Goal: Task Accomplishment & Management: Manage account settings

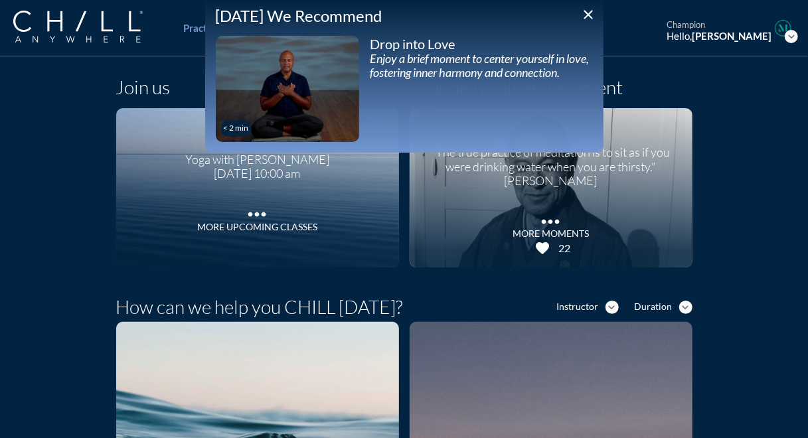
click at [549, 13] on icon "close" at bounding box center [589, 15] width 16 height 16
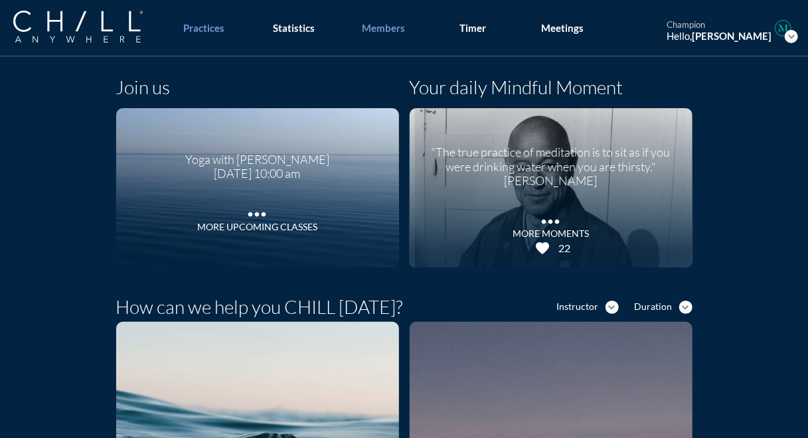
click at [386, 33] on div "Members" at bounding box center [383, 28] width 43 height 12
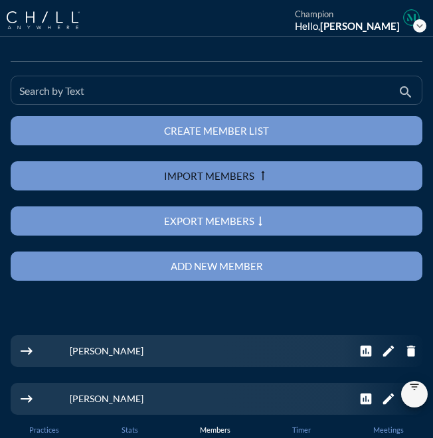
click at [170, 94] on input "Search by Text" at bounding box center [207, 96] width 376 height 17
click at [222, 86] on div "Search by Text m" at bounding box center [207, 90] width 376 height 28
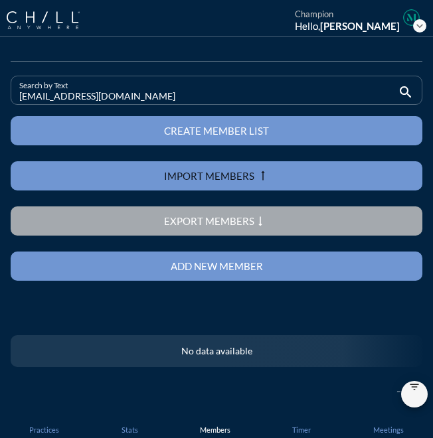
click at [70, 91] on input "[EMAIL_ADDRESS][DOMAIN_NAME]" at bounding box center [207, 96] width 376 height 17
click at [72, 95] on input "[EMAIL_ADDRESS][DOMAIN_NAME]" at bounding box center [207, 96] width 376 height 17
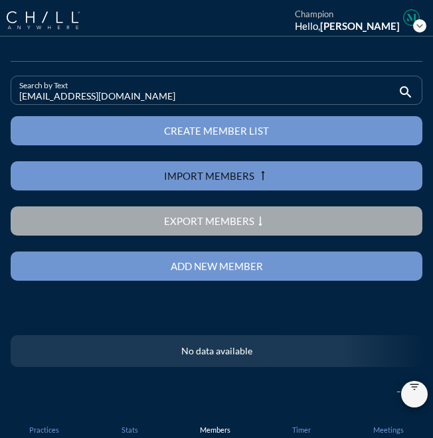
click at [72, 95] on input "[EMAIL_ADDRESS][DOMAIN_NAME]" at bounding box center [207, 96] width 376 height 17
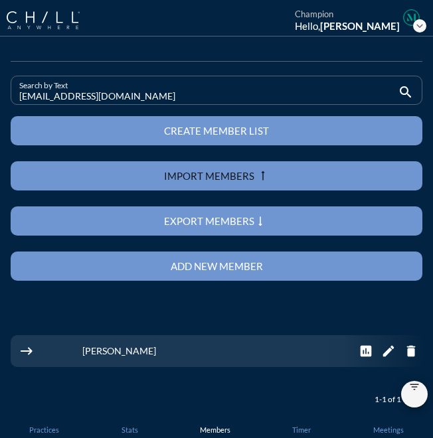
click at [69, 98] on input "[EMAIL_ADDRESS][DOMAIN_NAME]" at bounding box center [207, 96] width 376 height 17
click at [88, 95] on input "[EMAIL_ADDRESS][DOMAIN_NAME]" at bounding box center [207, 96] width 376 height 17
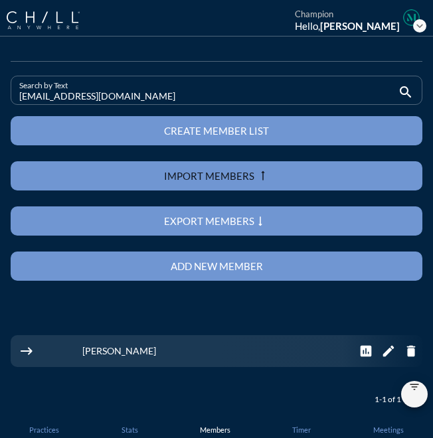
click at [88, 95] on input "[EMAIL_ADDRESS][DOMAIN_NAME]" at bounding box center [207, 96] width 376 height 17
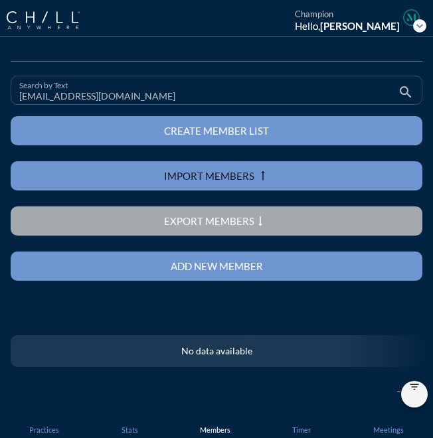
click at [70, 99] on input "[EMAIL_ADDRESS][DOMAIN_NAME]" at bounding box center [207, 96] width 376 height 17
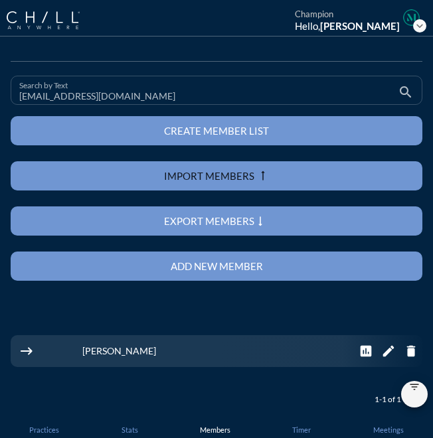
click at [44, 94] on input "[EMAIL_ADDRESS][DOMAIN_NAME]" at bounding box center [207, 96] width 376 height 17
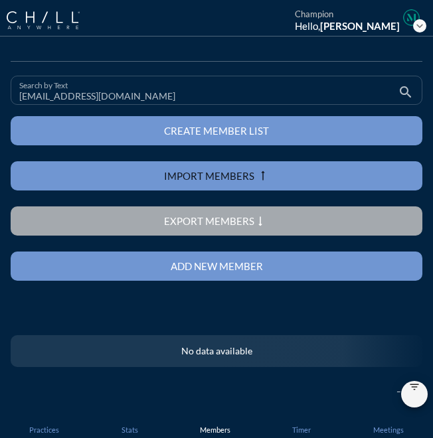
click at [70, 91] on input "[EMAIL_ADDRESS][DOMAIN_NAME]" at bounding box center [207, 96] width 376 height 17
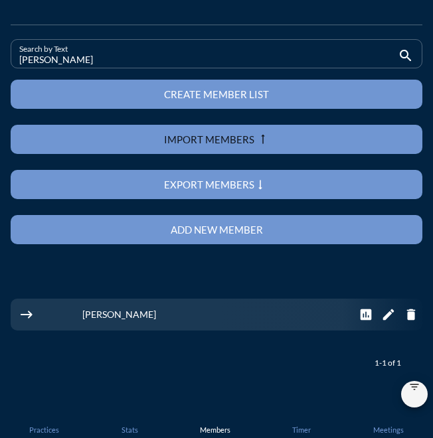
scroll to position [36, 0]
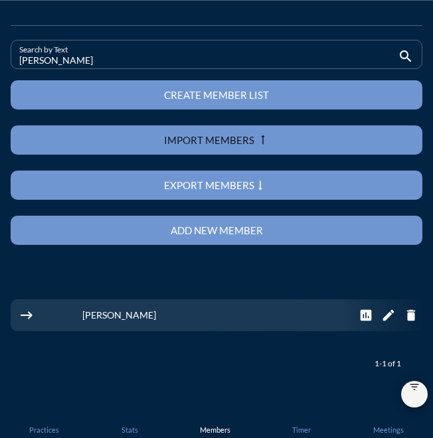
click at [41, 60] on input "[PERSON_NAME]" at bounding box center [207, 60] width 376 height 17
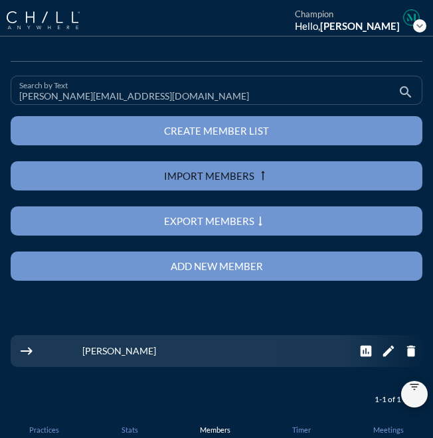
click at [76, 90] on input "[PERSON_NAME][EMAIL_ADDRESS][DOMAIN_NAME]" at bounding box center [207, 96] width 376 height 17
click at [49, 92] on input "[EMAIL_ADDRESS][DOMAIN_NAME]" at bounding box center [207, 96] width 376 height 17
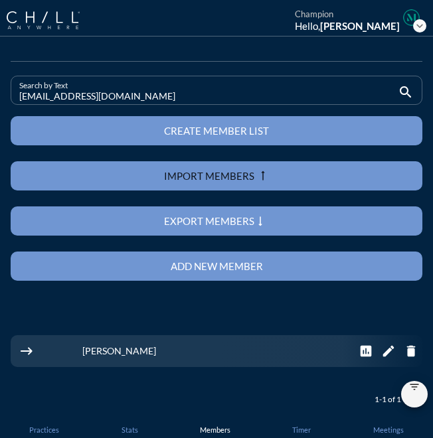
click at [49, 92] on input "[EMAIL_ADDRESS][DOMAIN_NAME]" at bounding box center [207, 96] width 376 height 17
click at [70, 92] on input "[EMAIL_ADDRESS][DOMAIN_NAME]" at bounding box center [207, 96] width 376 height 17
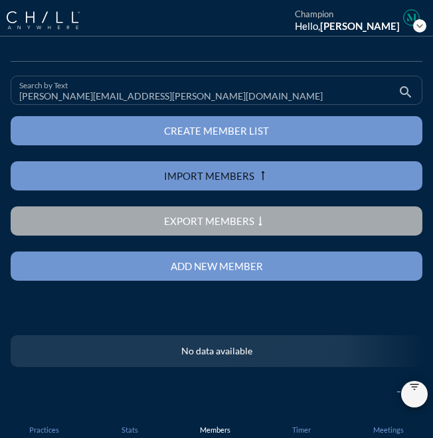
click at [39, 95] on input "[PERSON_NAME][EMAIL_ADDRESS][PERSON_NAME][DOMAIN_NAME]" at bounding box center [207, 96] width 376 height 17
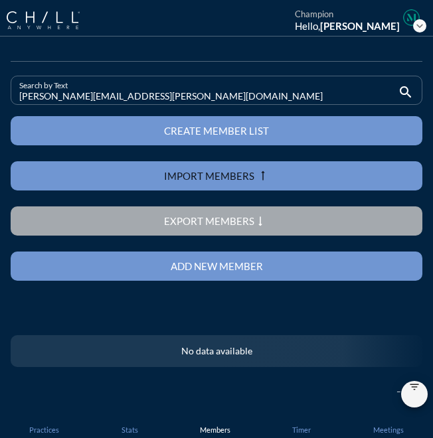
click at [39, 95] on input "[PERSON_NAME][EMAIL_ADDRESS][PERSON_NAME][DOMAIN_NAME]" at bounding box center [207, 96] width 376 height 17
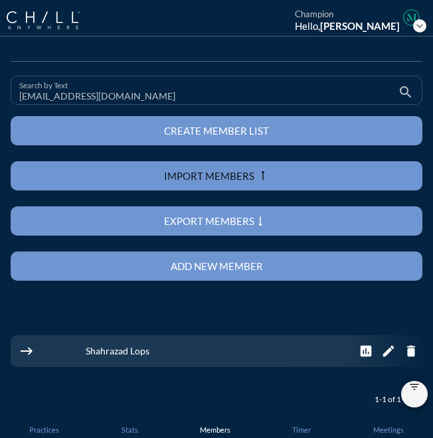
click at [62, 94] on input "[EMAIL_ADDRESS][DOMAIN_NAME]" at bounding box center [207, 96] width 376 height 17
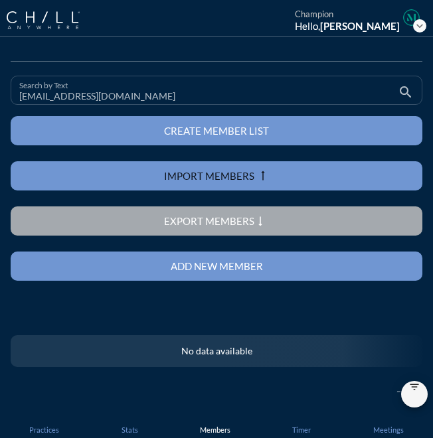
click at [47, 96] on input "[EMAIL_ADDRESS][DOMAIN_NAME]" at bounding box center [207, 96] width 376 height 17
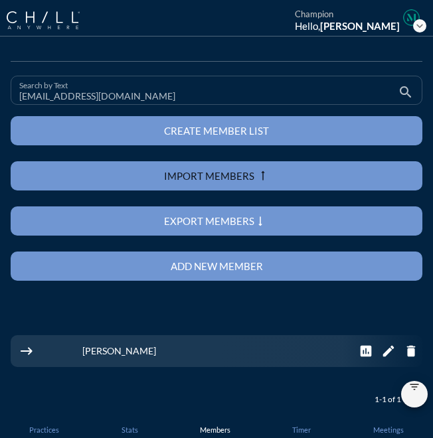
click at [65, 96] on input "[EMAIL_ADDRESS][DOMAIN_NAME]" at bounding box center [207, 96] width 376 height 17
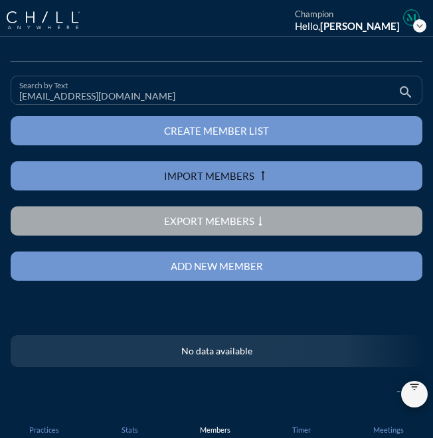
click at [43, 99] on input "[EMAIL_ADDRESS][DOMAIN_NAME]" at bounding box center [207, 96] width 376 height 17
click at [56, 96] on input "[EMAIL_ADDRESS][DOMAIN_NAME]" at bounding box center [207, 96] width 376 height 17
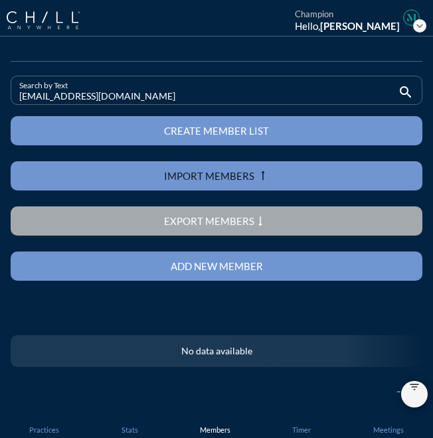
click at [56, 96] on input "[EMAIL_ADDRESS][DOMAIN_NAME]" at bounding box center [207, 96] width 376 height 17
click at [54, 100] on input "[EMAIL_ADDRESS][DOMAIN_NAME]" at bounding box center [207, 96] width 376 height 17
click at [65, 99] on input "[EMAIL_ADDRESS][DOMAIN_NAME]" at bounding box center [207, 96] width 376 height 17
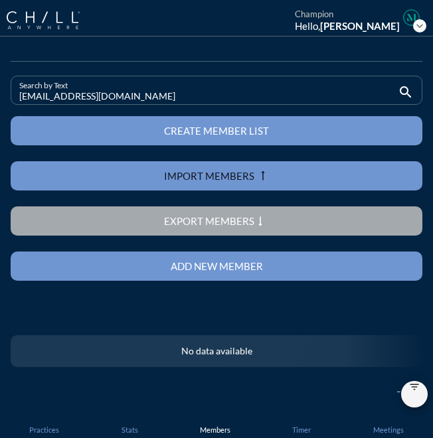
click at [65, 99] on input "[EMAIL_ADDRESS][DOMAIN_NAME]" at bounding box center [207, 96] width 376 height 17
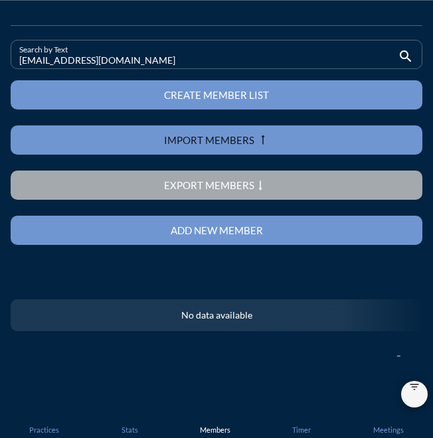
scroll to position [37, 0]
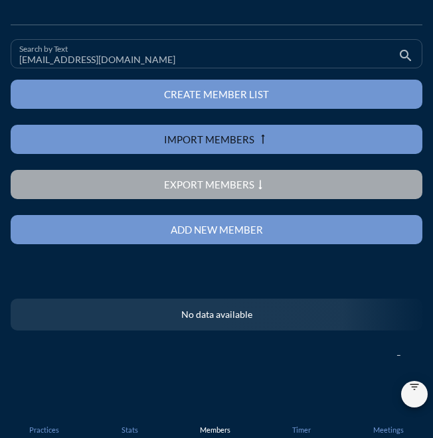
click at [68, 56] on input "[EMAIL_ADDRESS][DOMAIN_NAME]" at bounding box center [207, 59] width 376 height 17
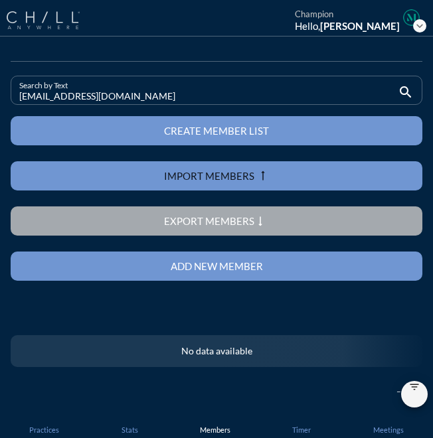
type input "[EMAIL_ADDRESS][DOMAIN_NAME]"
click at [66, 23] on img at bounding box center [43, 20] width 73 height 18
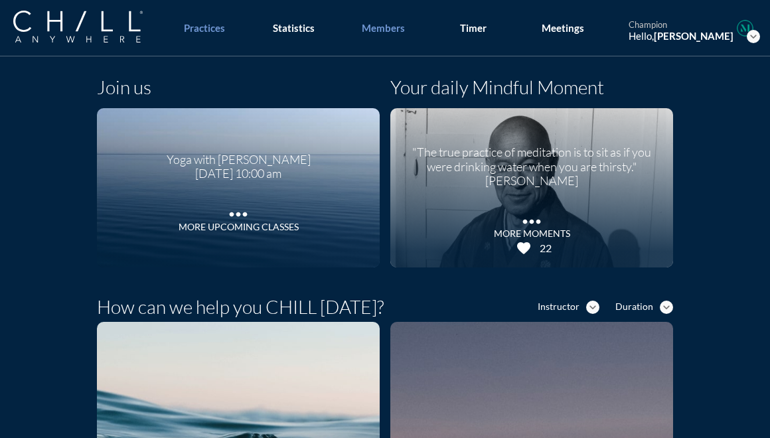
click at [371, 31] on div "Members" at bounding box center [383, 28] width 43 height 12
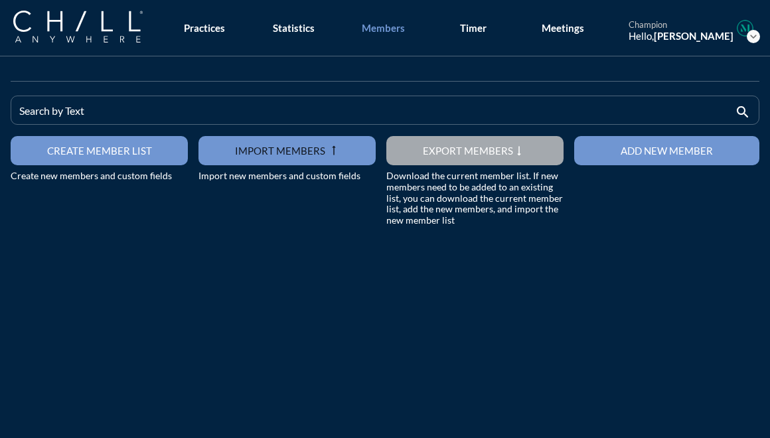
click at [527, 251] on div "Search by Text search Create member list Create new members and custom fields i…" at bounding box center [385, 275] width 770 height 438
click at [236, 104] on div "Search by Text" at bounding box center [375, 110] width 713 height 28
type input "[PERSON_NAME]"
click at [393, 25] on div "Members" at bounding box center [383, 28] width 43 height 12
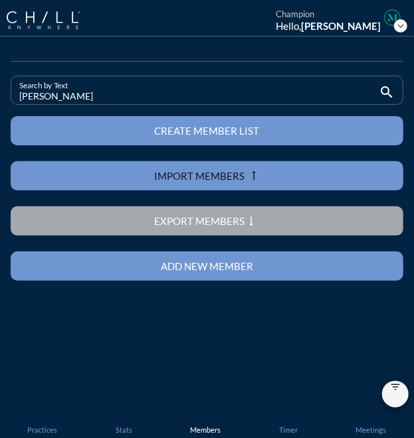
click at [147, 272] on button "Add new member" at bounding box center [207, 266] width 392 height 29
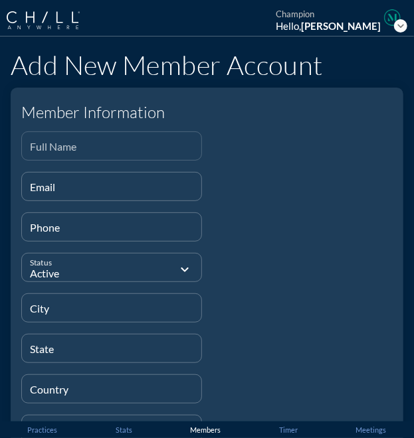
click at [97, 139] on div "Full Name" at bounding box center [111, 146] width 163 height 28
paste input "Maddie [GEOGRAPHIC_DATA][PERSON_NAME]"
type input "Maddie [GEOGRAPHIC_DATA][PERSON_NAME]"
click at [68, 191] on input "Email" at bounding box center [111, 192] width 163 height 17
paste input "[EMAIL_ADDRESS][DOMAIN_NAME]"
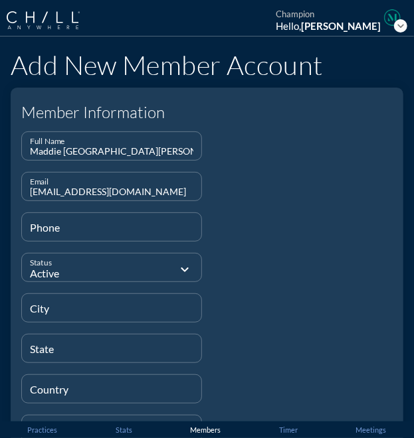
type input "[EMAIL_ADDRESS][DOMAIN_NAME]"
type input "[PHONE_NUMBER]"
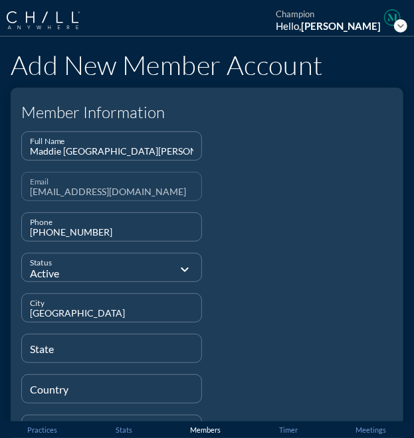
type input "[GEOGRAPHIC_DATA]"
type input "IL"
type input "[GEOGRAPHIC_DATA]"
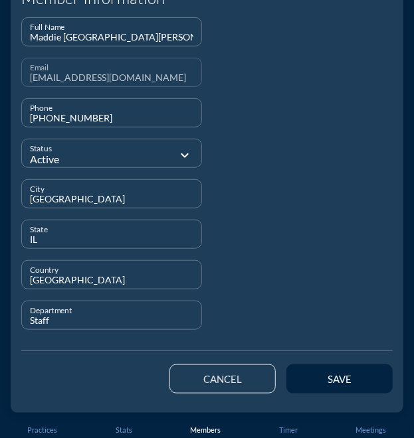
scroll to position [114, 0]
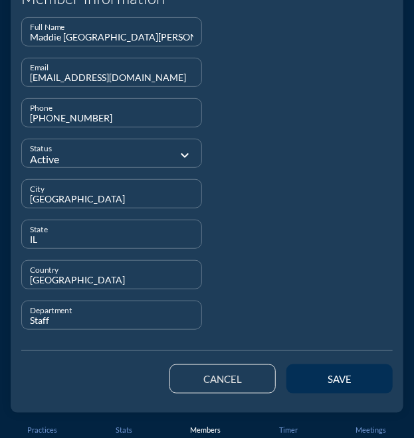
type input "Staff"
click at [327, 375] on div "save" at bounding box center [339, 379] width 60 height 12
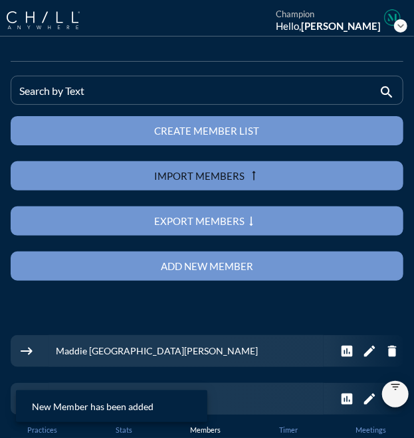
click at [169, 263] on div "Add new member" at bounding box center [207, 266] width 346 height 12
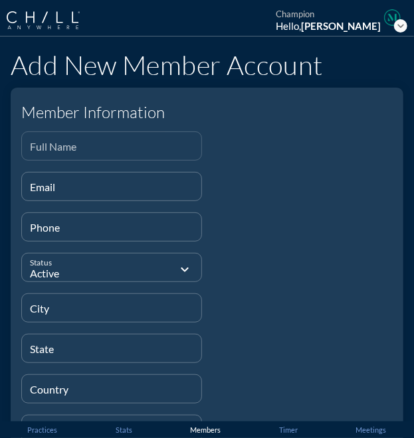
click at [40, 141] on div "Full Name" at bounding box center [111, 146] width 163 height 28
paste input "[PERSON_NAME]"
type input "[PERSON_NAME]"
click at [53, 188] on input "Email" at bounding box center [111, 192] width 163 height 17
paste input "[EMAIL_ADDRESS][DOMAIN_NAME]"
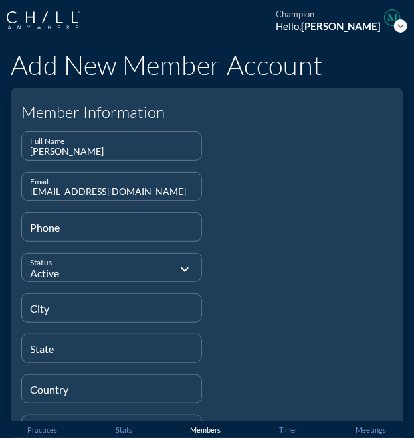
type input "[EMAIL_ADDRESS][DOMAIN_NAME]"
type input "[PHONE_NUMBER]"
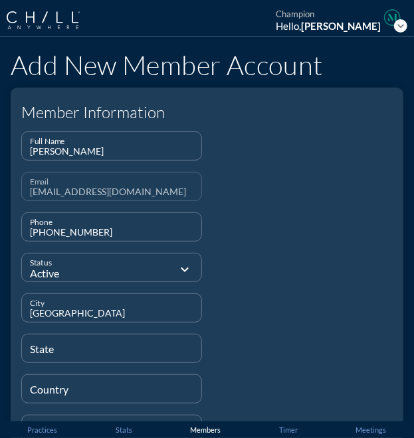
type input "[GEOGRAPHIC_DATA]"
type input "i"
type input "IL"
type input "[GEOGRAPHIC_DATA]"
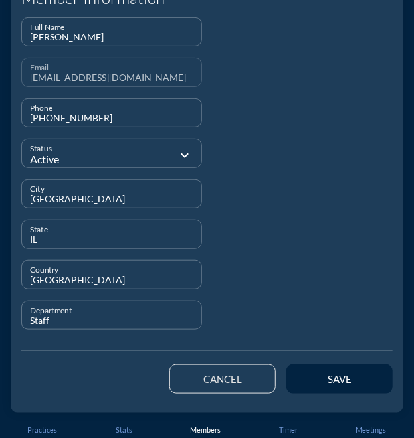
scroll to position [113, 0]
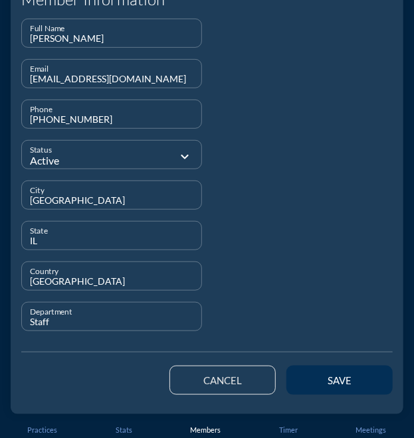
type input "Staff"
click at [307, 374] on button "save" at bounding box center [339, 380] width 106 height 29
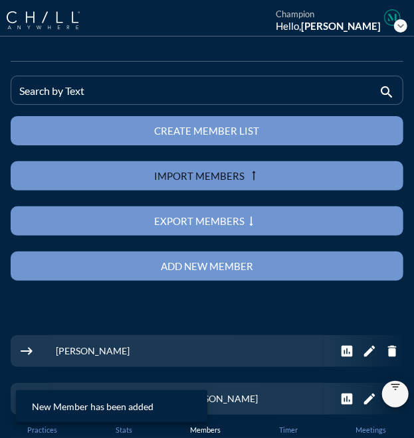
click at [216, 260] on div "Add new member" at bounding box center [207, 266] width 346 height 12
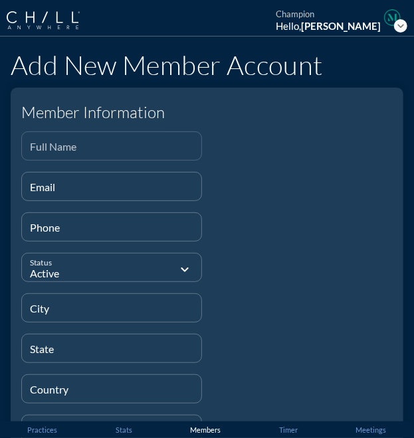
click at [81, 141] on div "Full Name" at bounding box center [111, 146] width 163 height 28
paste input "[PERSON_NAME]"
type input "[PERSON_NAME]"
click at [37, 190] on input "Email" at bounding box center [111, 192] width 163 height 17
paste input "[EMAIL_ADDRESS][DOMAIN_NAME]"
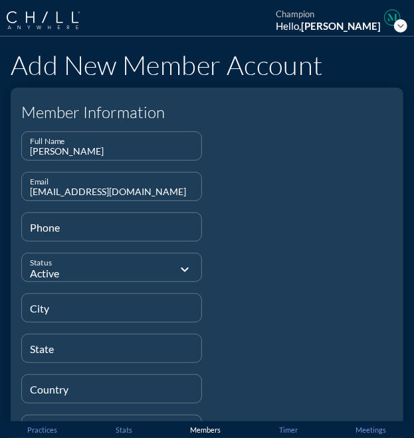
type input "[EMAIL_ADDRESS][DOMAIN_NAME]"
type input "[PHONE_NUMBER]"
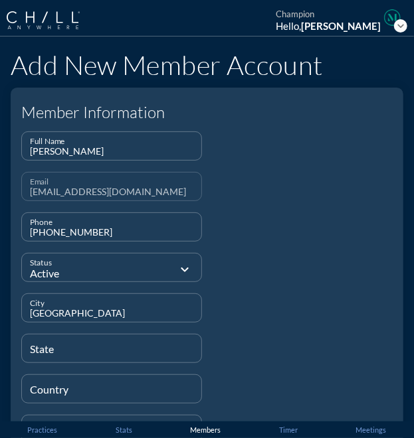
type input "[GEOGRAPHIC_DATA]"
type input "N/A"
type input "UK"
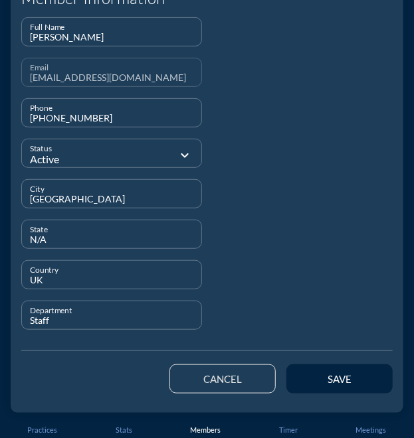
scroll to position [114, 0]
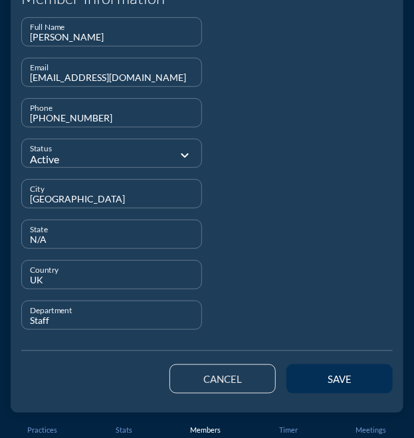
type input "Staff"
click at [307, 367] on button "save" at bounding box center [339, 379] width 106 height 29
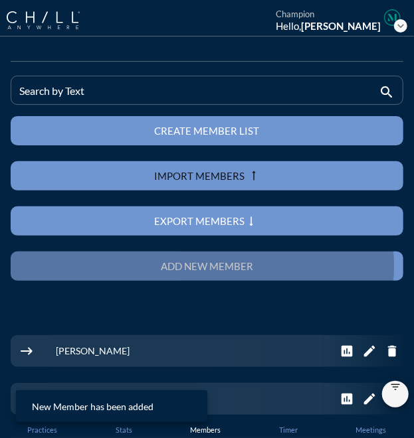
click at [241, 267] on div "Add new member" at bounding box center [207, 266] width 346 height 12
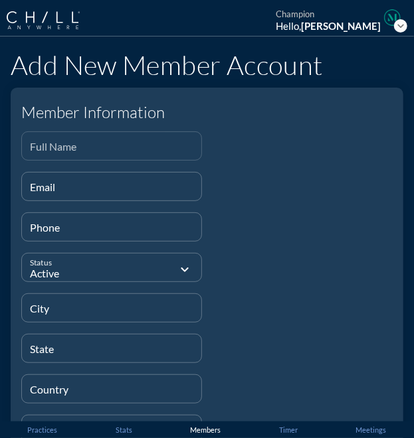
click at [59, 149] on input "Full Name" at bounding box center [111, 151] width 163 height 17
paste input "[PERSON_NAME]"
type input "[PERSON_NAME]"
click at [52, 191] on input "Email" at bounding box center [111, 192] width 163 height 17
paste input "[EMAIL_ADDRESS][DOMAIN_NAME]"
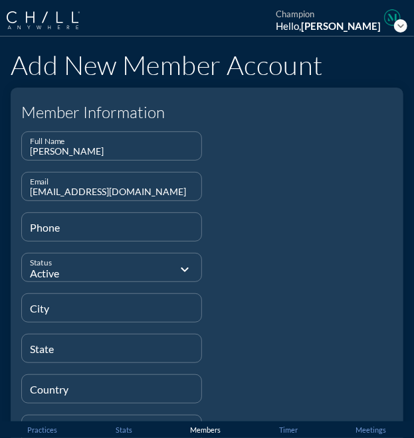
type input "[EMAIL_ADDRESS][DOMAIN_NAME]"
type input "[PHONE_NUMBER]"
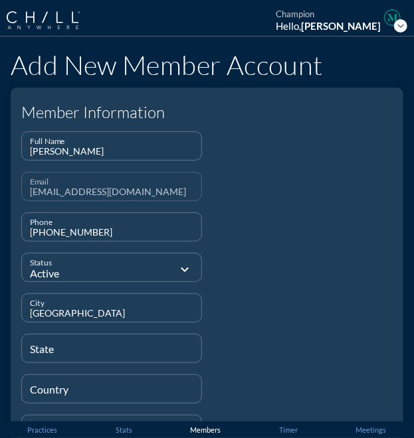
type input "[GEOGRAPHIC_DATA]"
type input "N/A"
type input "UK"
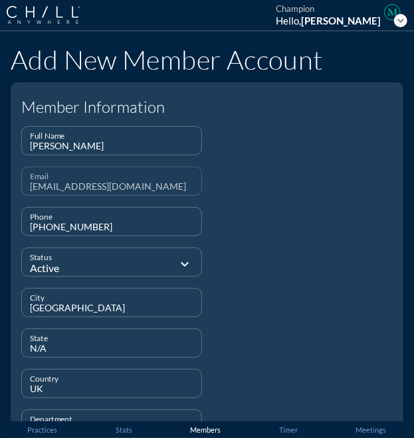
scroll to position [114, 0]
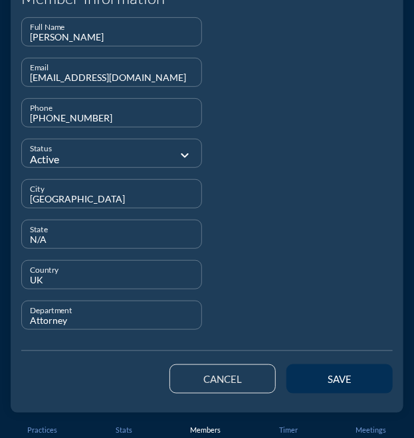
type input "Attorney"
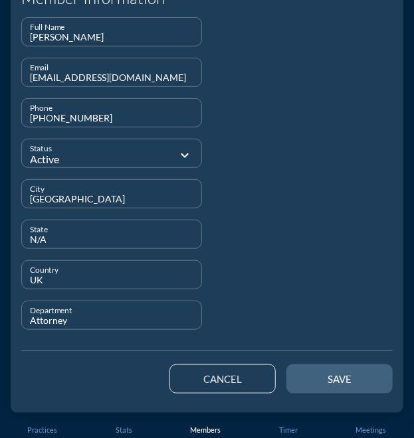
click at [292, 375] on button "save" at bounding box center [339, 379] width 106 height 29
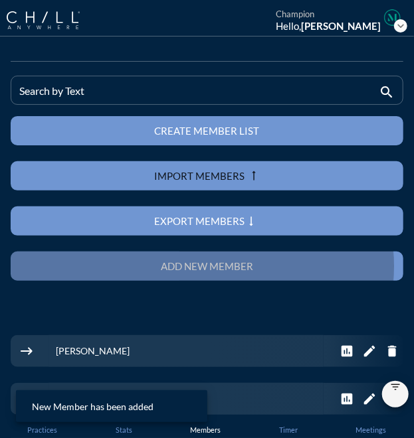
click at [235, 260] on button "Add new member" at bounding box center [207, 266] width 392 height 29
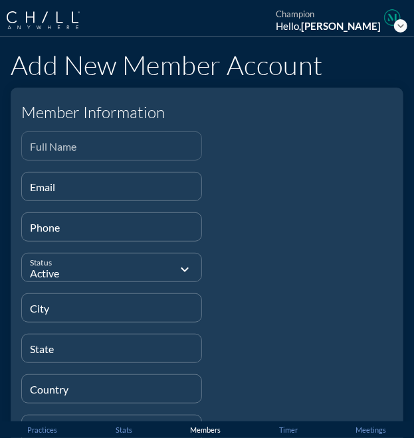
click at [149, 155] on input "Full Name" at bounding box center [111, 151] width 163 height 17
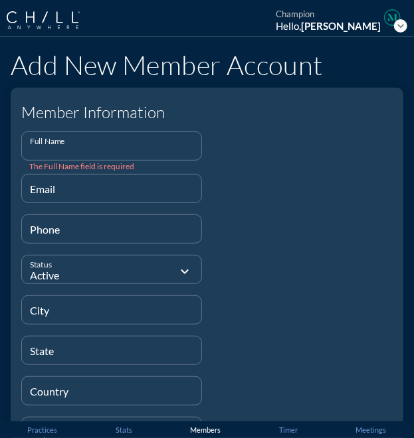
click at [58, 149] on input "Full Name" at bounding box center [111, 151] width 163 height 17
paste input "[PERSON_NAME]"
type input "[PERSON_NAME]"
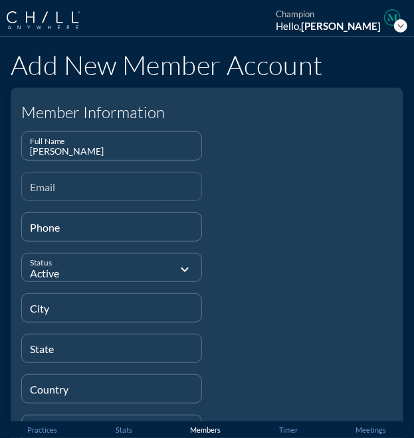
click at [56, 183] on div "Email" at bounding box center [111, 187] width 163 height 28
paste input "[EMAIL_ADDRESS][DOMAIN_NAME]"
type input "[EMAIL_ADDRESS][DOMAIN_NAME]"
type input "[PHONE_NUMBER]"
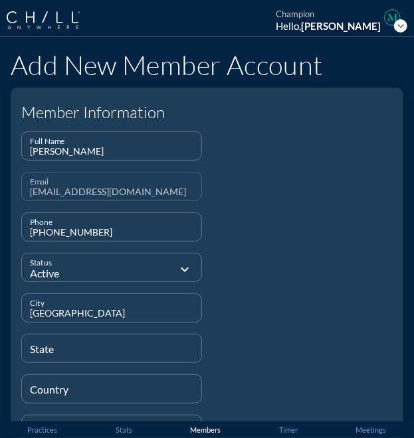
type input "[GEOGRAPHIC_DATA]"
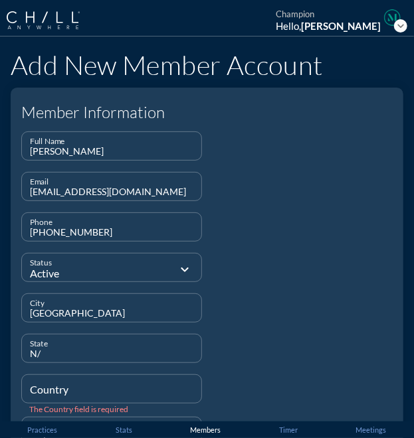
click at [66, 359] on input "N/" at bounding box center [111, 354] width 163 height 17
type input "N/A"
type input "UK"
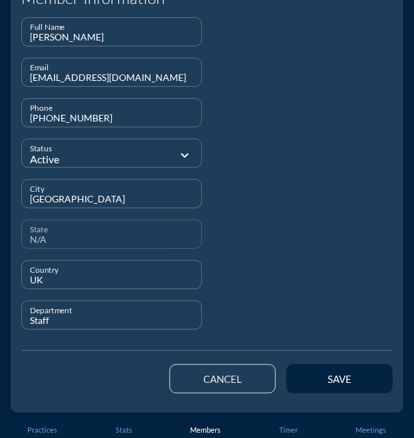
scroll to position [114, 0]
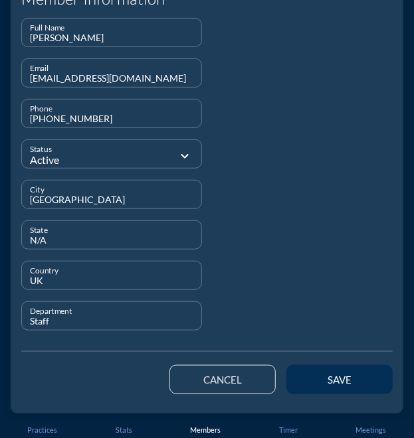
type input "Staff"
click at [320, 379] on div "save" at bounding box center [339, 380] width 60 height 12
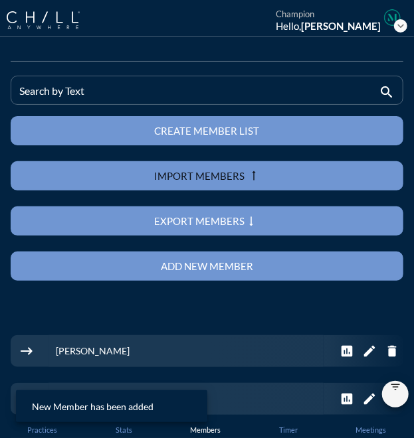
click at [228, 268] on div "Add new member" at bounding box center [207, 266] width 346 height 12
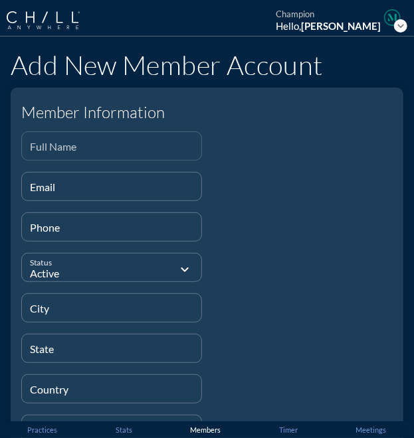
click at [48, 137] on div "Full Name" at bounding box center [111, 146] width 163 height 28
paste input "[PERSON_NAME]"
type input "[PERSON_NAME]"
click at [70, 185] on input "Email" at bounding box center [111, 192] width 163 height 17
paste input "[PERSON_NAME][EMAIL_ADDRESS][PERSON_NAME][DOMAIN_NAME]"
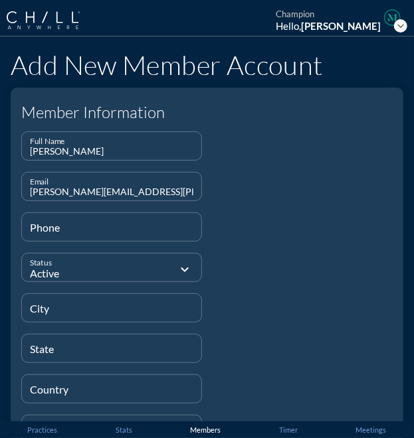
type input "[PERSON_NAME][EMAIL_ADDRESS][PERSON_NAME][DOMAIN_NAME]"
type input "[PHONE_NUMBER]"
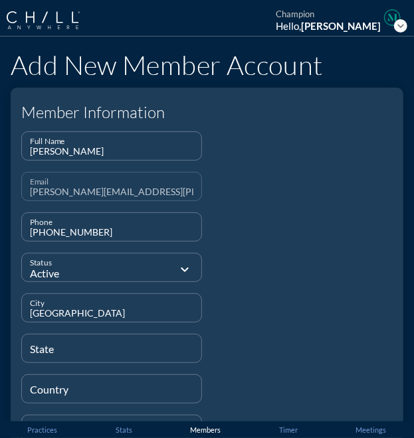
type input "[GEOGRAPHIC_DATA]"
type input "FL"
click at [63, 390] on input "Country" at bounding box center [111, 394] width 163 height 17
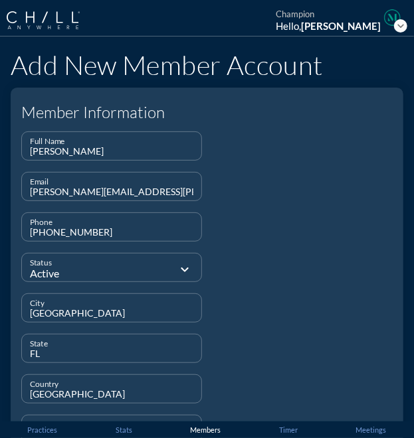
type input "[GEOGRAPHIC_DATA]"
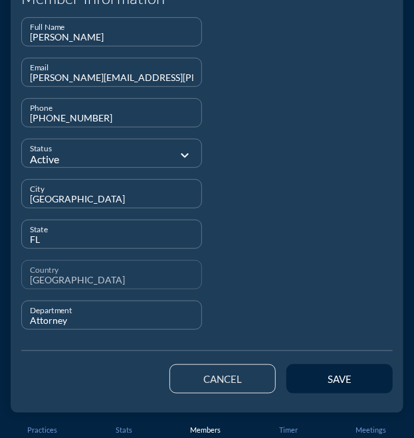
scroll to position [112, 0]
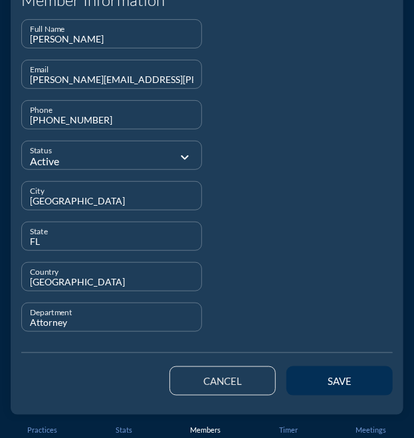
type input "Attorney"
click at [341, 378] on div "save" at bounding box center [339, 381] width 60 height 12
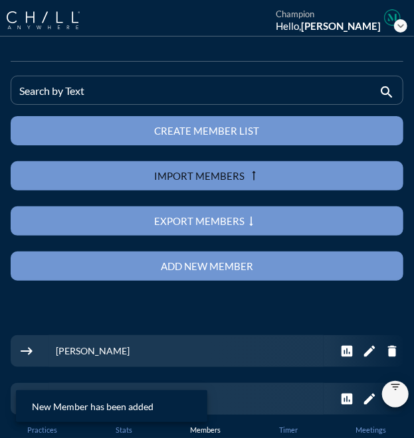
click at [240, 264] on div "Add new member" at bounding box center [207, 266] width 346 height 12
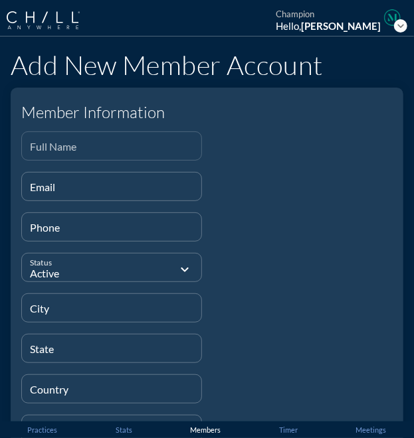
click at [41, 152] on input "Full Name" at bounding box center [111, 151] width 163 height 17
type input "v"
paste input "[PERSON_NAME]"
type input "[PERSON_NAME]"
click at [68, 181] on div "Email" at bounding box center [111, 187] width 163 height 28
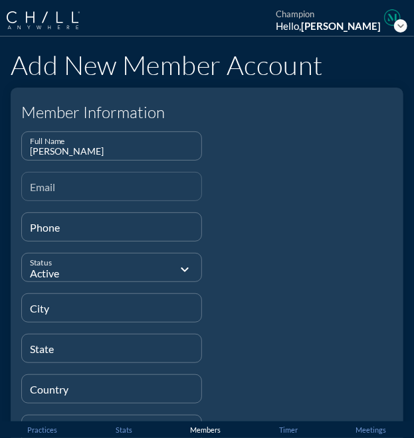
paste input "[EMAIL_ADDRESS][DOMAIN_NAME]"
type input "[EMAIL_ADDRESS][DOMAIN_NAME]"
type input "[PHONE_NUMBER]"
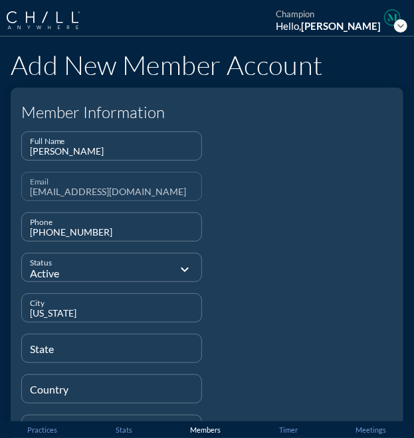
type input "[US_STATE]"
type input "NY"
type input "[GEOGRAPHIC_DATA]"
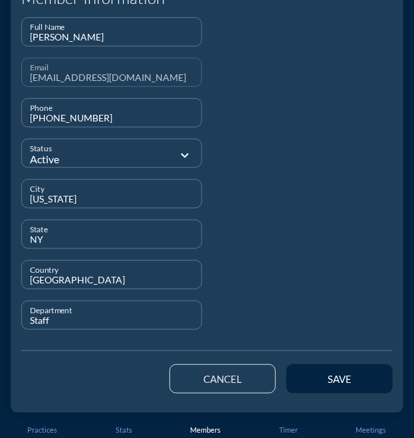
scroll to position [114, 0]
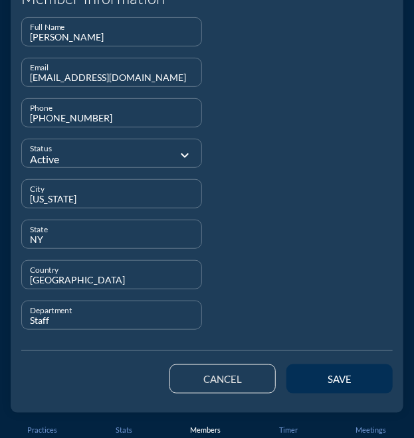
type input "Staff"
click at [293, 376] on button "save" at bounding box center [339, 379] width 106 height 29
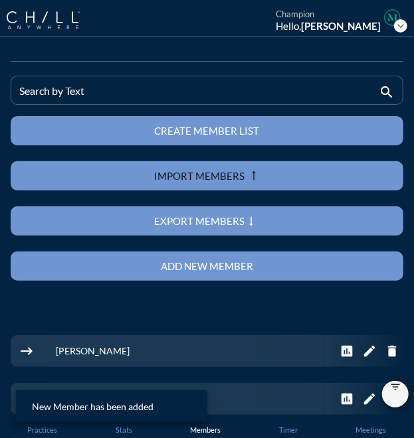
click at [222, 269] on div "Add new member" at bounding box center [207, 266] width 346 height 12
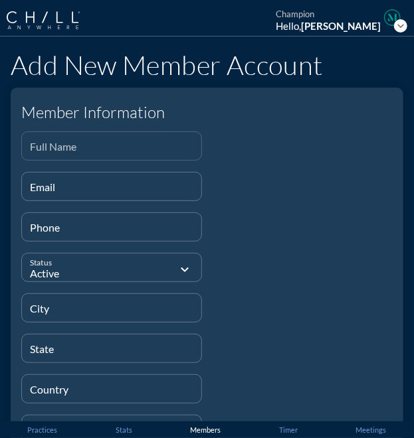
click at [54, 149] on input "Full Name" at bounding box center [111, 151] width 163 height 17
paste input "[PERSON_NAME] Eze"
type input "[PERSON_NAME] Eze"
click at [50, 185] on input "Email" at bounding box center [111, 192] width 163 height 17
paste input "[EMAIL_ADDRESS][DOMAIN_NAME]"
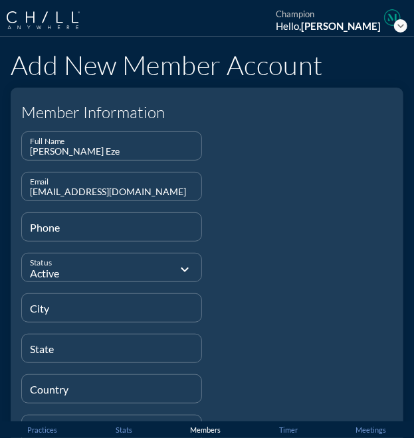
type input "[EMAIL_ADDRESS][DOMAIN_NAME]"
type input "[PHONE_NUMBER]"
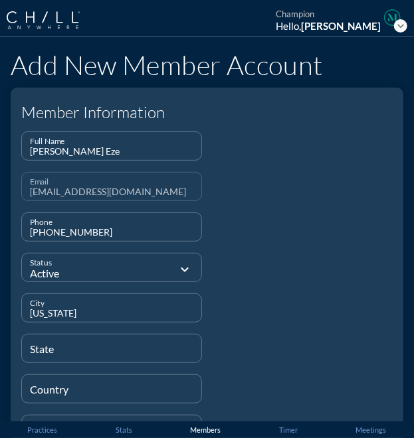
type input "[US_STATE]"
type input "NY"
type input "[GEOGRAPHIC_DATA]"
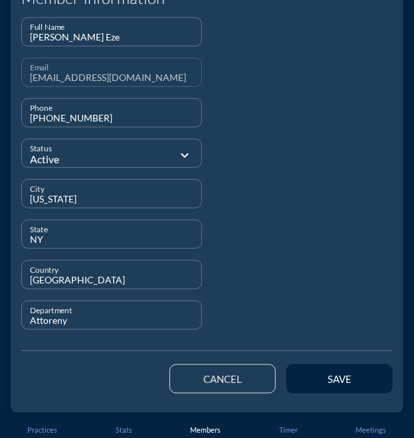
scroll to position [114, 0]
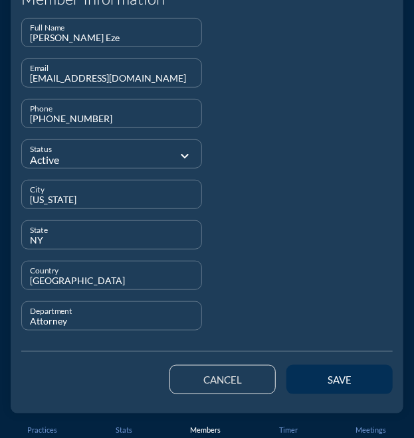
type input "Attorney"
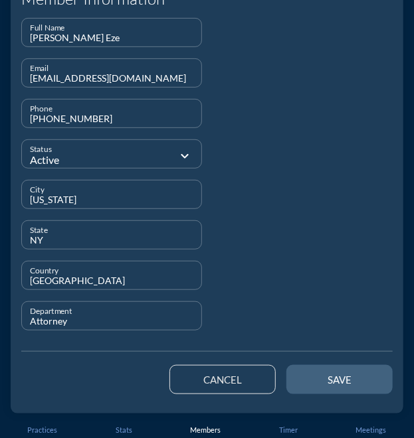
click at [294, 373] on button "save" at bounding box center [339, 379] width 106 height 29
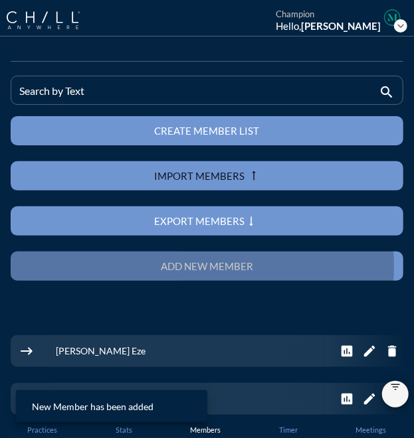
click at [214, 276] on button "Add new member" at bounding box center [207, 266] width 392 height 29
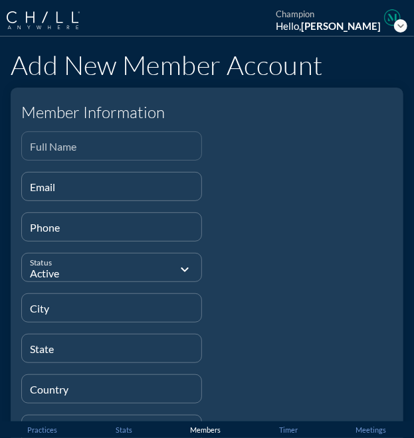
click at [57, 139] on div "Full Name" at bounding box center [111, 146] width 163 height 28
paste input "[PERSON_NAME]"
type input "[PERSON_NAME]"
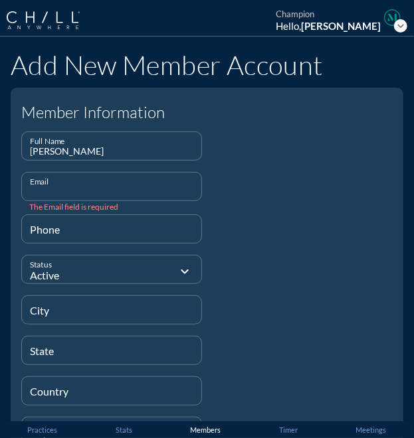
click at [84, 193] on input "Email" at bounding box center [111, 192] width 163 height 17
paste input "[EMAIL_ADDRESS][DOMAIN_NAME]"
type input "[EMAIL_ADDRESS][DOMAIN_NAME]"
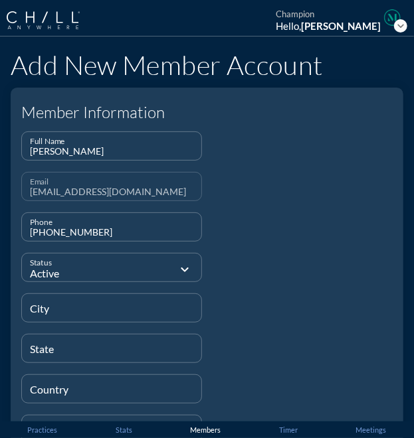
type input "[PHONE_NUMBER]"
type input "[US_STATE]"
type input "NY"
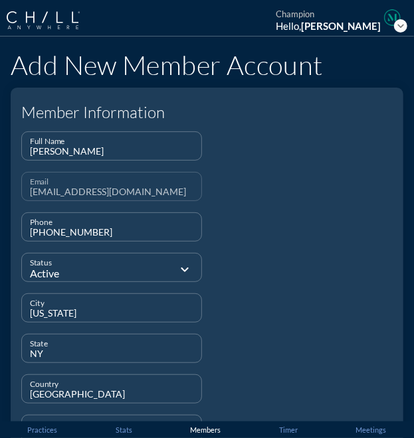
type input "[GEOGRAPHIC_DATA]"
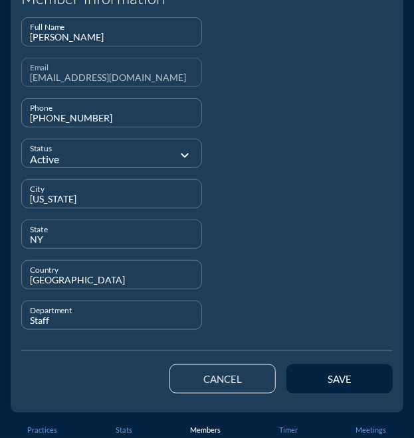
scroll to position [112, 0]
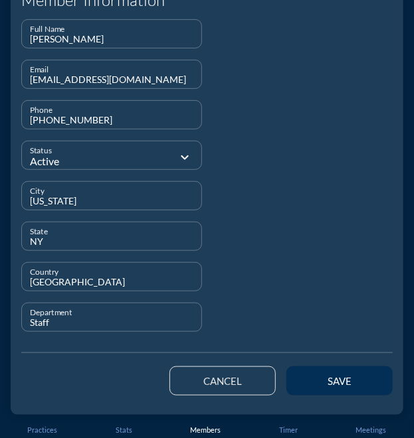
type input "Staff"
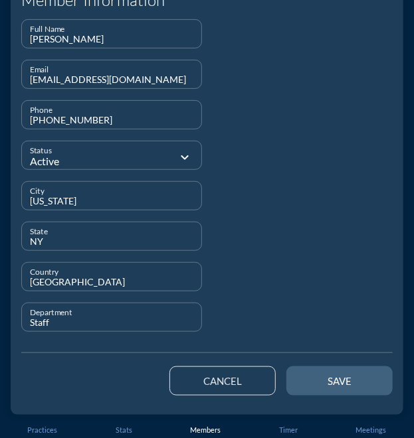
click at [323, 384] on div "save" at bounding box center [339, 381] width 60 height 12
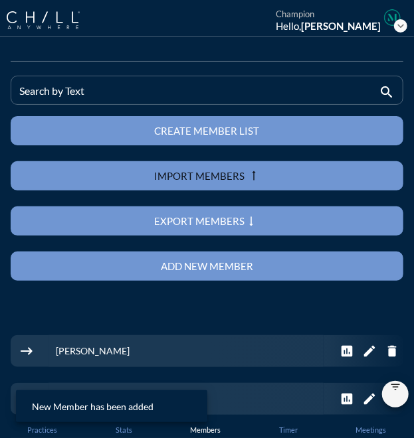
click at [266, 264] on div "Add new member" at bounding box center [207, 266] width 346 height 12
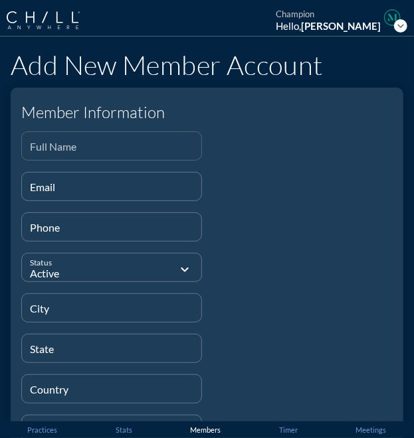
click at [50, 144] on input "Full Name" at bounding box center [111, 151] width 163 height 17
paste input "Cheïma El Hassani"
type input "Cheïma El Hassani"
click at [70, 181] on div "Email" at bounding box center [111, 187] width 163 height 28
paste input "[EMAIL_ADDRESS][DOMAIN_NAME]"
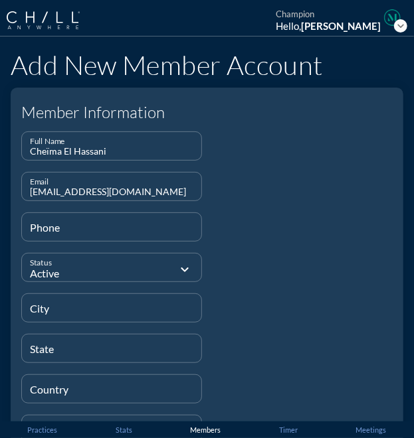
type input "[EMAIL_ADDRESS][DOMAIN_NAME]"
type input "[PHONE_NUMBER]"
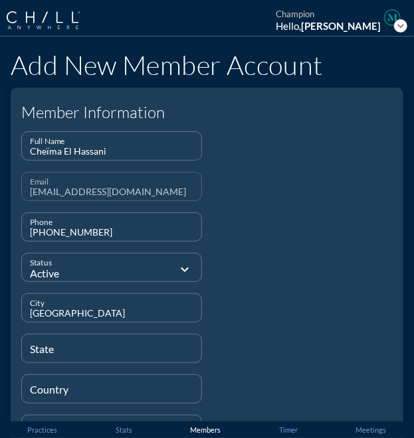
type input "[GEOGRAPHIC_DATA]"
type input "N/A"
type input "[GEOGRAPHIC_DATA]"
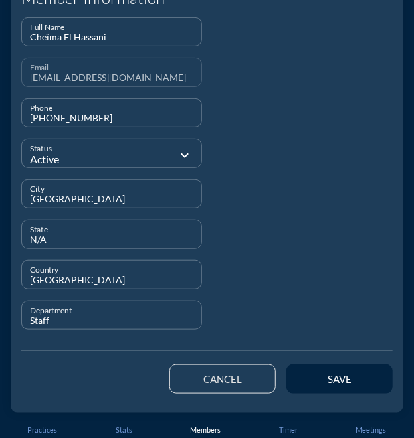
scroll to position [114, 0]
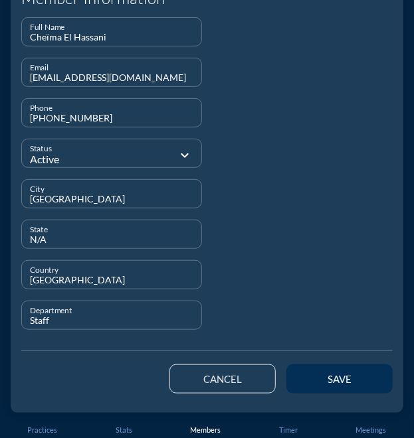
type input "Staff"
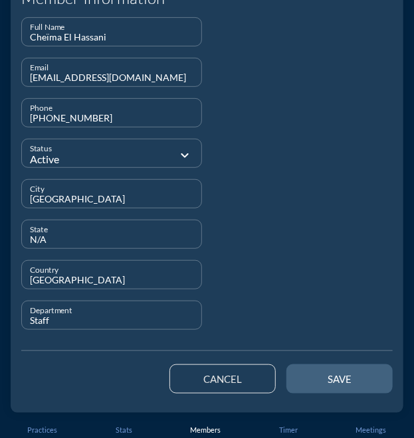
click at [298, 365] on button "save" at bounding box center [339, 379] width 106 height 29
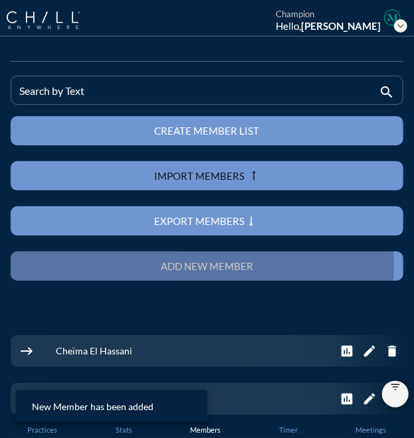
click at [228, 262] on div "Add new member" at bounding box center [207, 266] width 346 height 12
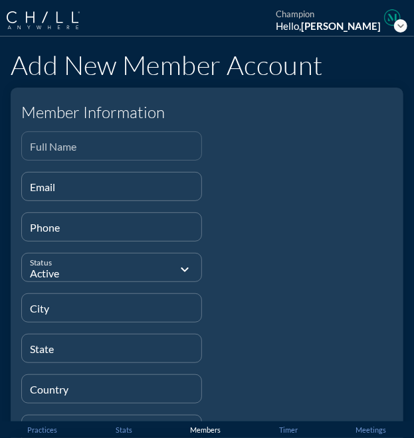
click at [74, 141] on div "Full Name" at bounding box center [111, 146] width 163 height 28
paste input "[PERSON_NAME]"
type input "[PERSON_NAME]"
click at [60, 182] on div "Email" at bounding box center [111, 187] width 163 height 28
paste input "[EMAIL_ADDRESS][DOMAIN_NAME]"
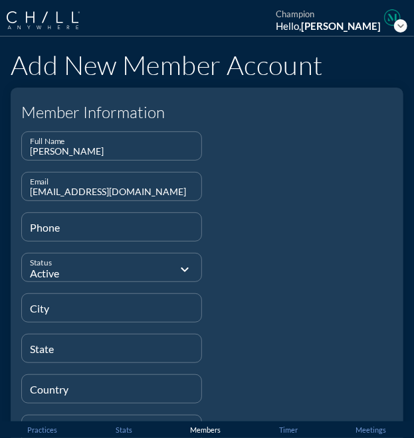
type input "[EMAIL_ADDRESS][DOMAIN_NAME]"
type input "[PHONE_NUMBER]"
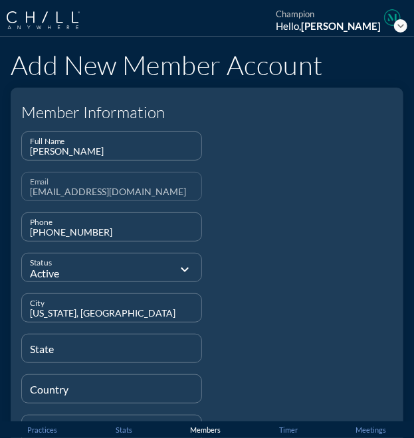
type input "[US_STATE], [GEOGRAPHIC_DATA]"
type input "N/A"
type input "[GEOGRAPHIC_DATA]"
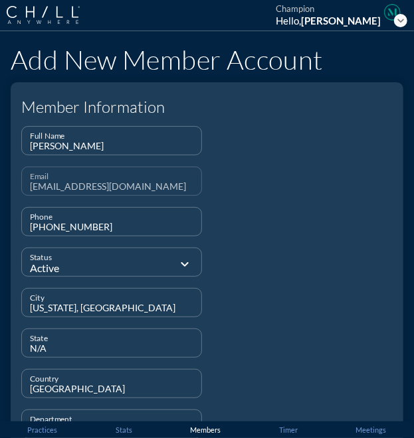
scroll to position [114, 0]
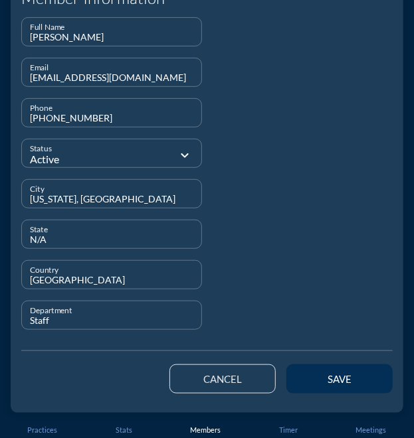
type input "Staff"
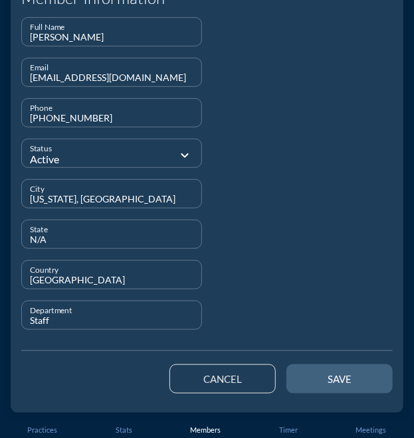
click at [309, 379] on div "save" at bounding box center [339, 379] width 60 height 12
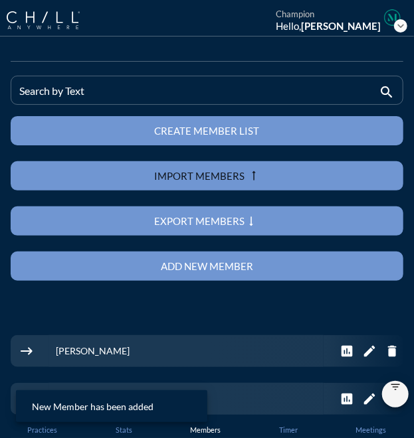
click at [239, 262] on div "Add new member" at bounding box center [207, 266] width 346 height 12
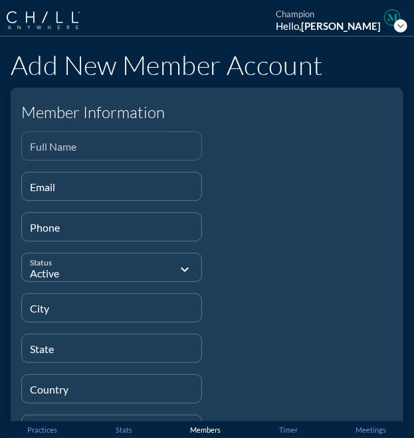
click at [40, 143] on input "Full Name" at bounding box center [111, 151] width 163 height 17
paste input "[PERSON_NAME]"
type input "[PERSON_NAME]"
click at [52, 191] on input "Email" at bounding box center [111, 192] width 163 height 17
paste input "[EMAIL_ADDRESS][DOMAIN_NAME]"
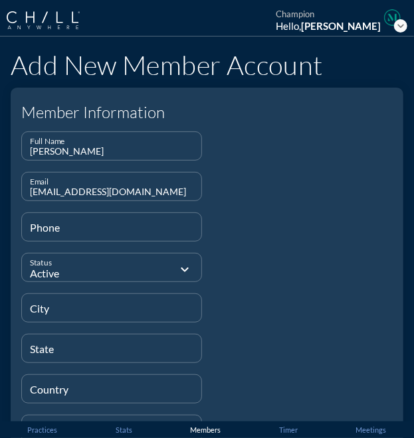
type input "[EMAIL_ADDRESS][DOMAIN_NAME]"
type input "[PHONE_NUMBER]"
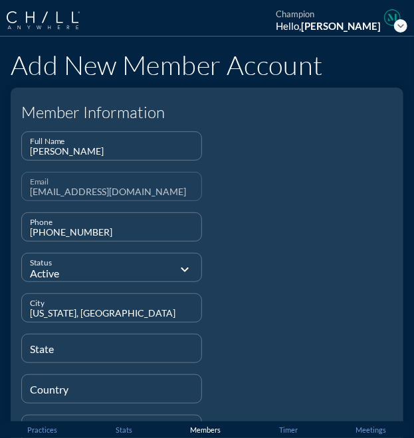
type input "[US_STATE], [GEOGRAPHIC_DATA]"
type input "N/A"
type input "[GEOGRAPHIC_DATA]"
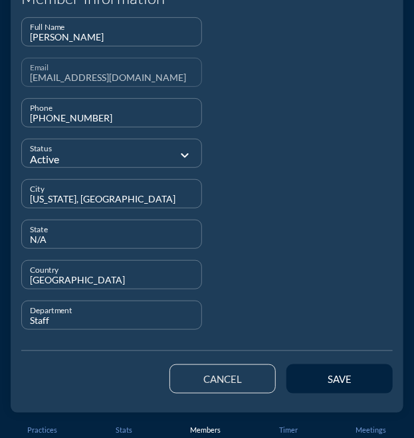
scroll to position [114, 0]
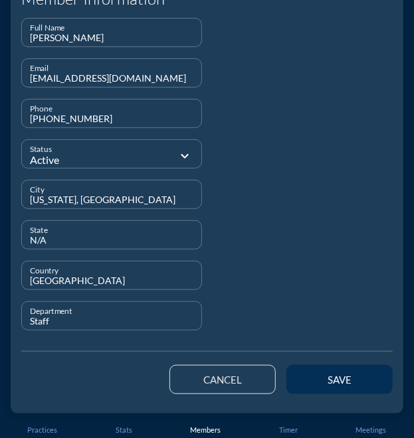
type input "Staff"
click at [311, 384] on div "save" at bounding box center [339, 380] width 60 height 12
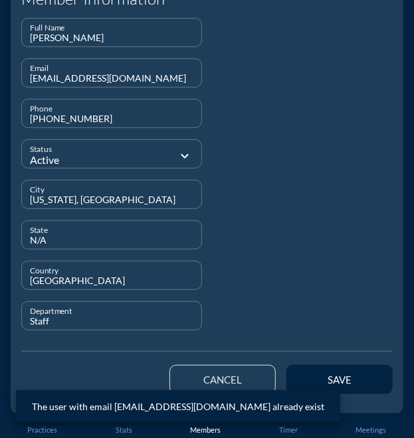
click at [227, 384] on div "cancel" at bounding box center [222, 380] width 58 height 12
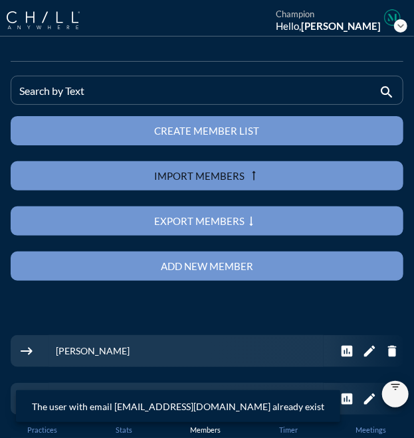
click at [171, 260] on div "Add new member" at bounding box center [207, 266] width 346 height 12
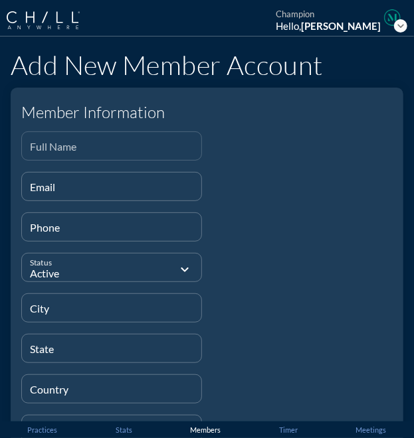
click at [48, 143] on input "Full Name" at bounding box center [111, 151] width 163 height 17
paste input "[PERSON_NAME]"
type input "[PERSON_NAME]"
click at [52, 192] on input "Email" at bounding box center [111, 192] width 163 height 17
paste input "[EMAIL_ADDRESS][DOMAIN_NAME]"
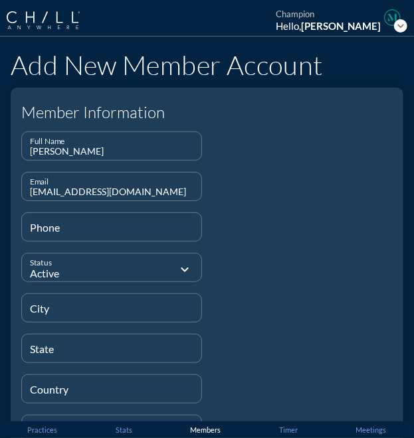
type input "[EMAIL_ADDRESS][DOMAIN_NAME]"
type input "[PHONE_NUMBER]"
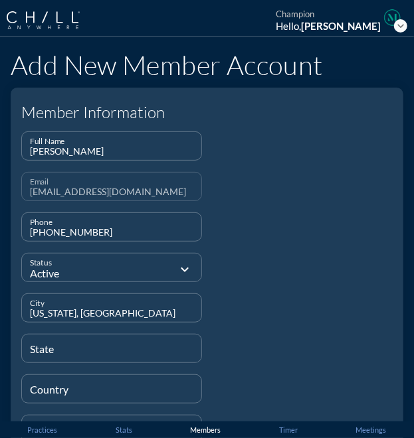
type input "[US_STATE], [GEOGRAPHIC_DATA]"
type input "N/A"
type input "[GEOGRAPHIC_DATA]"
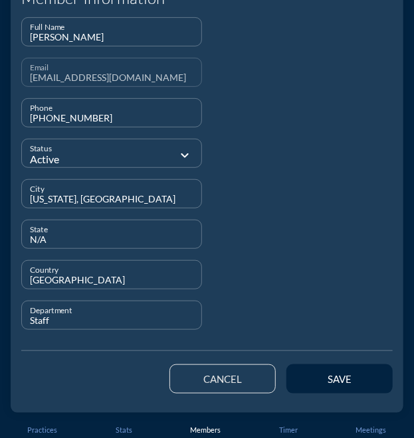
scroll to position [113, 0]
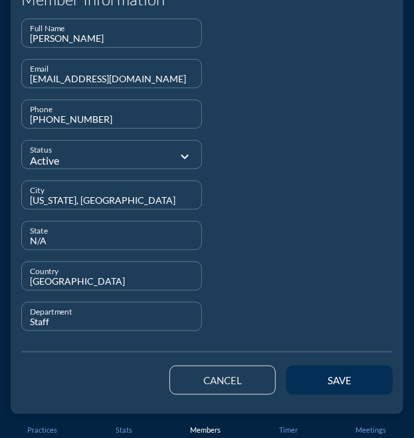
type input "Staff"
click at [313, 375] on div "save" at bounding box center [339, 381] width 60 height 12
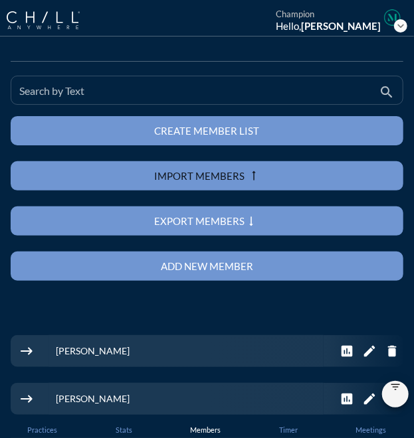
click at [139, 84] on div "Search by Text" at bounding box center [197, 90] width 357 height 28
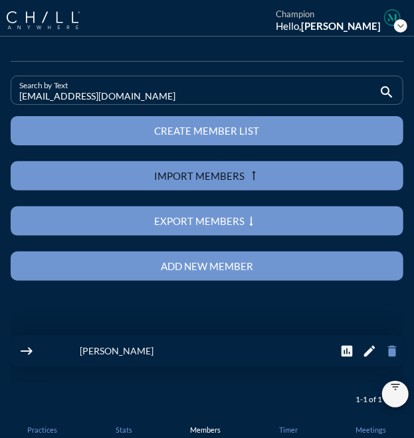
click at [386, 351] on icon "delete" at bounding box center [391, 351] width 15 height 15
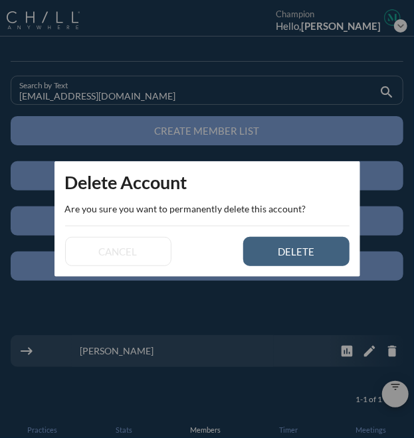
click at [313, 253] on div "delete" at bounding box center [296, 252] width 60 height 12
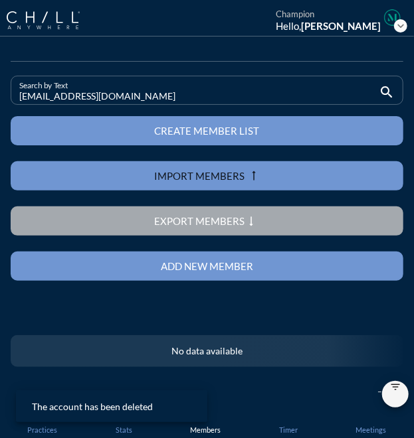
click at [62, 91] on input "[EMAIL_ADDRESS][DOMAIN_NAME]" at bounding box center [197, 96] width 357 height 17
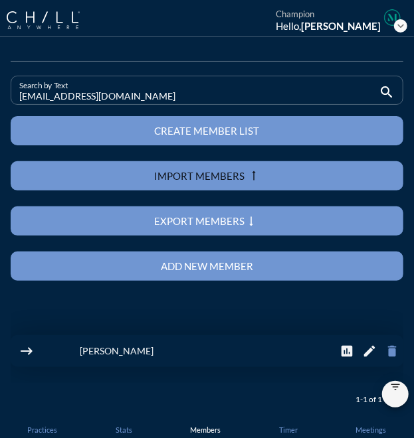
click at [384, 351] on icon "delete" at bounding box center [391, 351] width 15 height 15
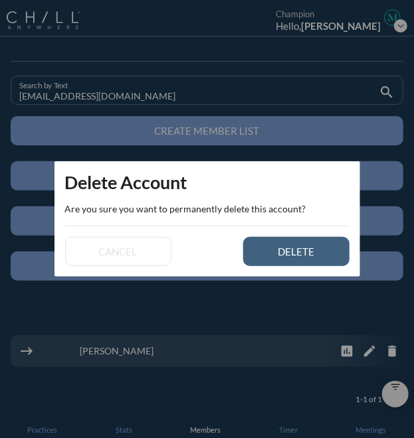
click at [321, 248] on div "delete" at bounding box center [296, 252] width 60 height 12
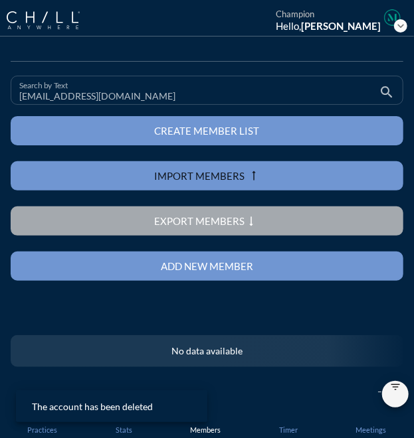
click at [45, 99] on input "[EMAIL_ADDRESS][DOMAIN_NAME]" at bounding box center [197, 96] width 357 height 17
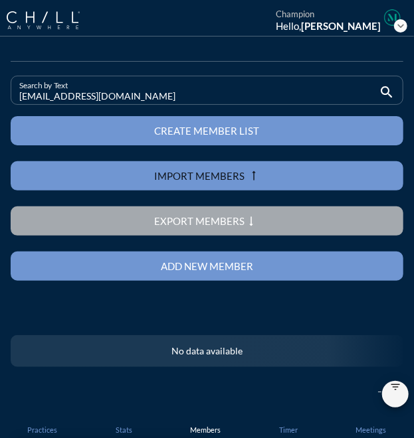
click at [45, 99] on input "[EMAIL_ADDRESS][DOMAIN_NAME]" at bounding box center [197, 96] width 357 height 17
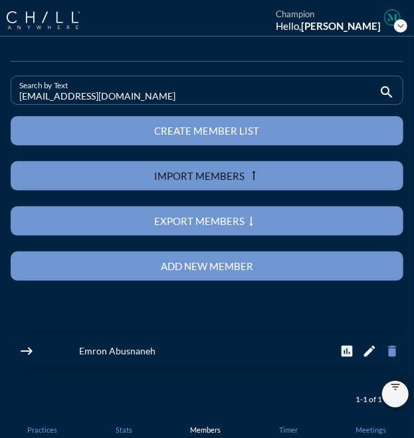
click at [384, 349] on icon "delete" at bounding box center [391, 351] width 15 height 15
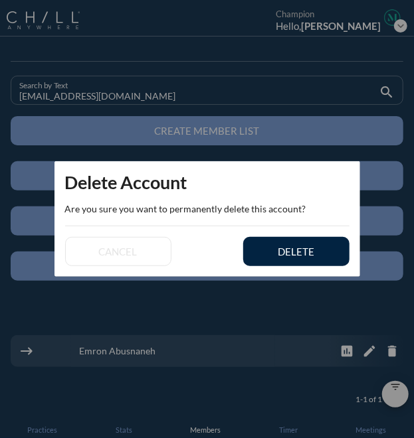
click at [305, 268] on div "cancel delete" at bounding box center [206, 251] width 305 height 50
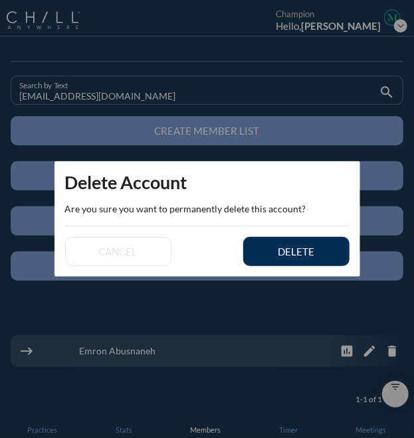
click at [296, 244] on button "delete" at bounding box center [296, 251] width 106 height 29
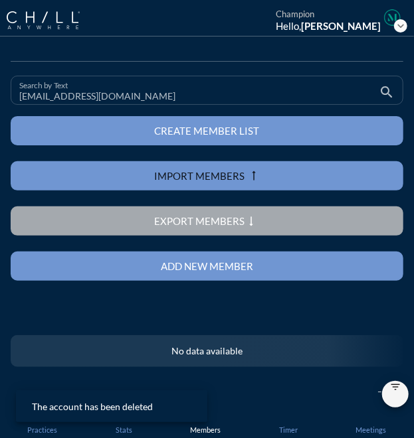
click at [65, 100] on input "[EMAIL_ADDRESS][DOMAIN_NAME]" at bounding box center [197, 96] width 357 height 17
click at [76, 96] on input "[EMAIL_ADDRESS][DOMAIN_NAME]" at bounding box center [197, 96] width 357 height 17
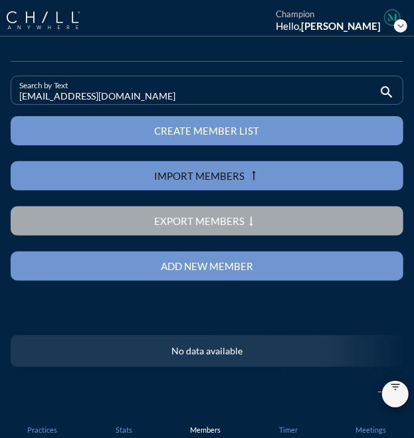
click at [76, 96] on input "[EMAIL_ADDRESS][DOMAIN_NAME]" at bounding box center [197, 96] width 357 height 17
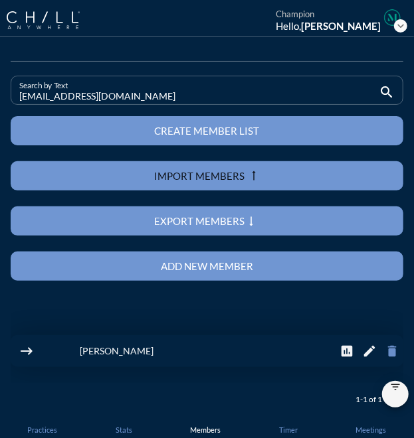
click at [384, 351] on icon "delete" at bounding box center [391, 351] width 15 height 15
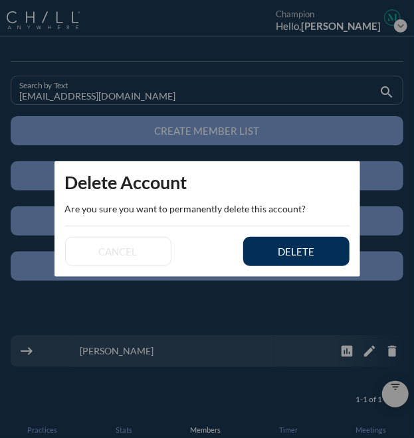
click at [293, 258] on button "delete" at bounding box center [296, 251] width 106 height 29
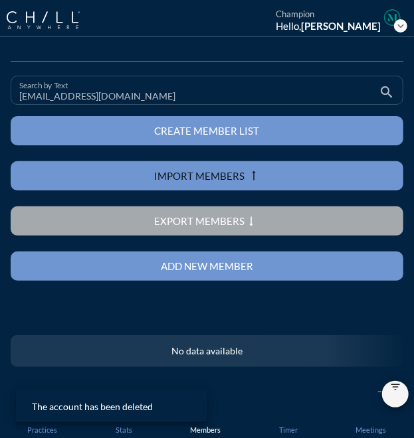
click at [49, 98] on input "[EMAIL_ADDRESS][DOMAIN_NAME]" at bounding box center [197, 96] width 357 height 17
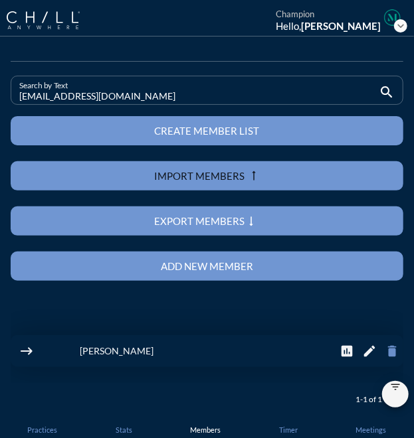
click at [384, 349] on icon "delete" at bounding box center [391, 351] width 15 height 15
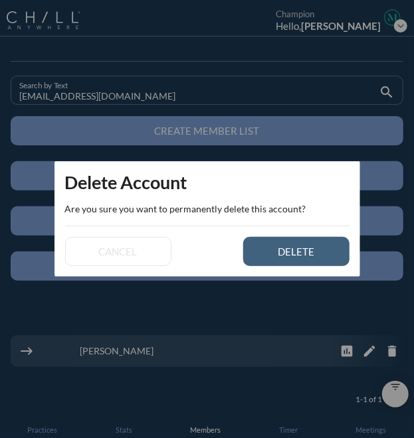
click at [311, 264] on button "delete" at bounding box center [296, 251] width 106 height 29
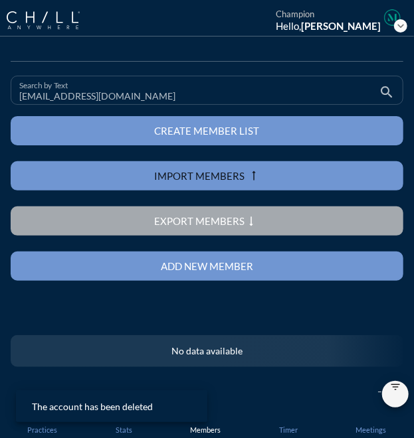
click at [42, 100] on input "[EMAIL_ADDRESS][DOMAIN_NAME]" at bounding box center [197, 96] width 357 height 17
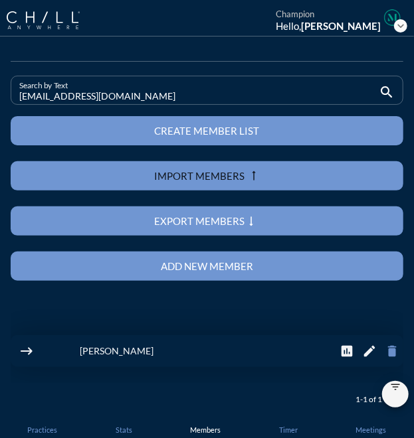
click at [384, 355] on icon "delete" at bounding box center [391, 351] width 15 height 15
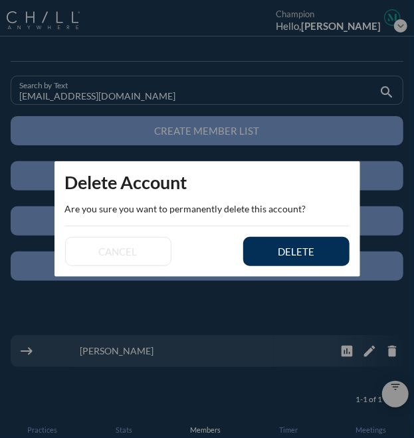
click at [282, 252] on div "delete" at bounding box center [296, 252] width 60 height 12
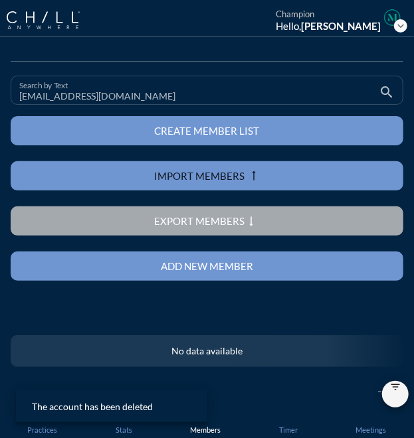
click at [74, 96] on input "[EMAIL_ADDRESS][DOMAIN_NAME]" at bounding box center [197, 96] width 357 height 17
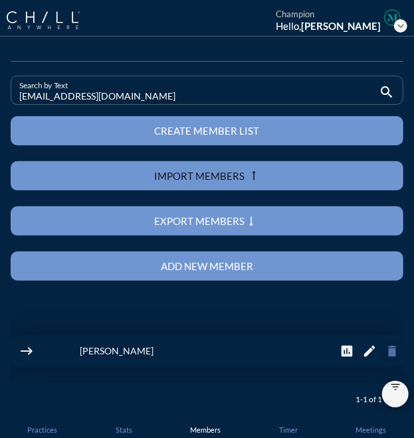
click at [384, 350] on icon "delete" at bounding box center [391, 351] width 15 height 15
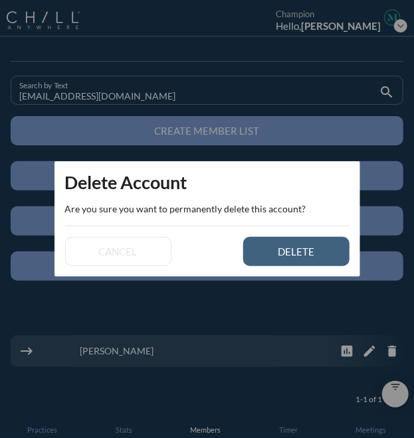
click at [262, 255] on button "delete" at bounding box center [296, 251] width 106 height 29
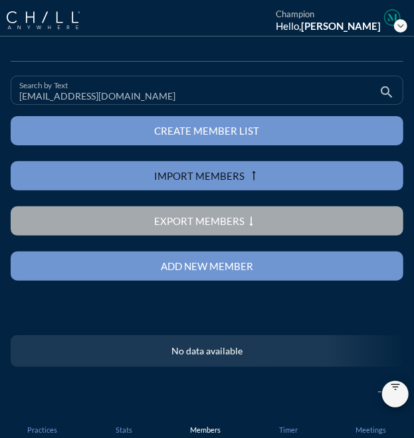
click at [75, 98] on input "[EMAIL_ADDRESS][DOMAIN_NAME]" at bounding box center [197, 96] width 357 height 17
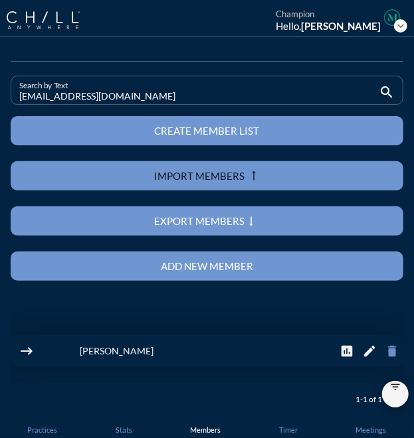
click at [384, 350] on icon "delete" at bounding box center [391, 351] width 15 height 15
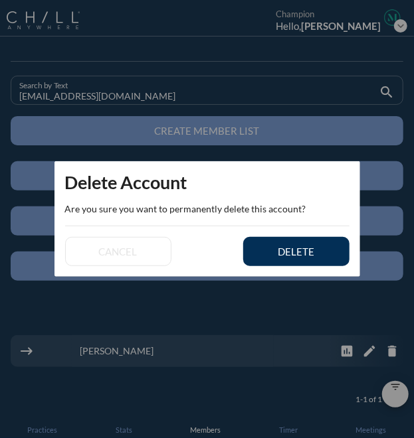
click at [288, 256] on div "delete" at bounding box center [296, 252] width 60 height 12
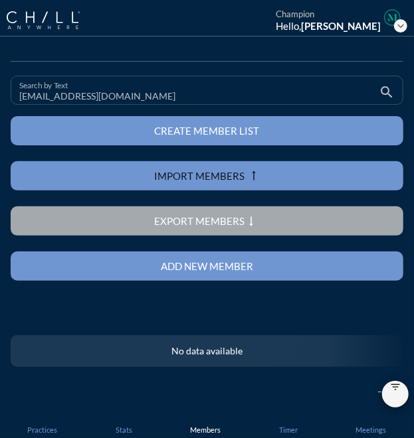
click at [80, 94] on input "[EMAIL_ADDRESS][DOMAIN_NAME]" at bounding box center [197, 96] width 357 height 17
click at [60, 97] on input "[EMAIL_ADDRESS][DOMAIN_NAME]" at bounding box center [197, 96] width 357 height 17
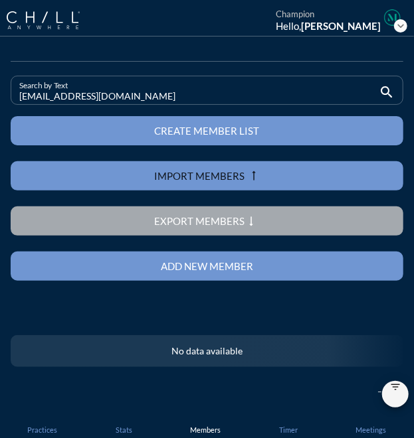
click at [60, 97] on input "[EMAIL_ADDRESS][DOMAIN_NAME]" at bounding box center [197, 96] width 357 height 17
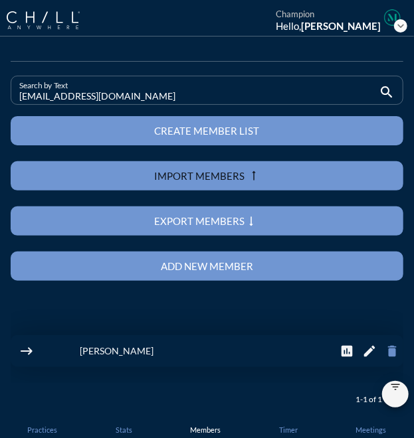
click at [384, 353] on icon "delete" at bounding box center [391, 351] width 15 height 15
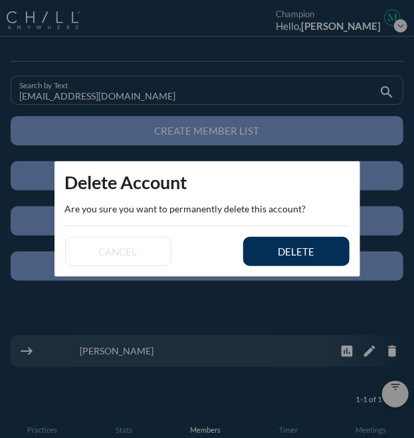
click at [301, 254] on div "delete" at bounding box center [296, 252] width 60 height 12
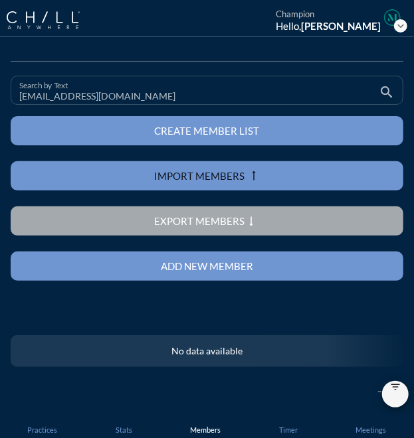
click at [67, 98] on input "[EMAIL_ADDRESS][DOMAIN_NAME]" at bounding box center [197, 96] width 357 height 17
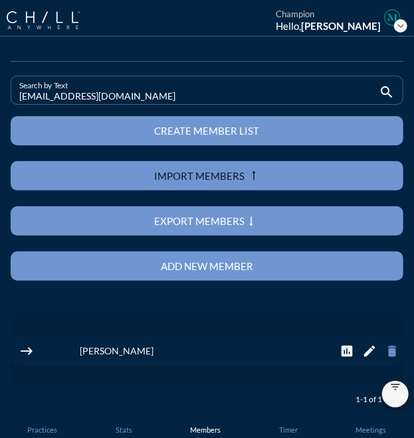
click at [384, 353] on icon "delete" at bounding box center [391, 351] width 15 height 15
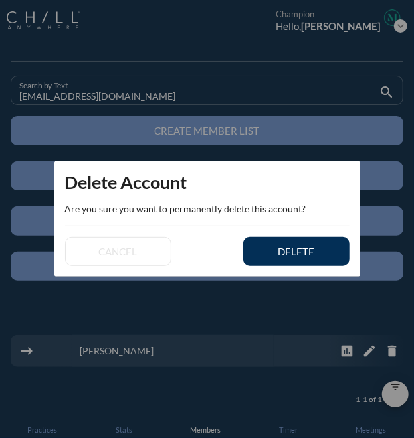
click at [311, 260] on button "delete" at bounding box center [296, 251] width 106 height 29
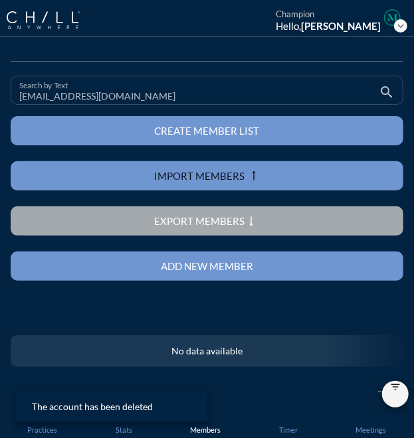
click at [57, 95] on input "[EMAIL_ADDRESS][DOMAIN_NAME]" at bounding box center [197, 96] width 357 height 17
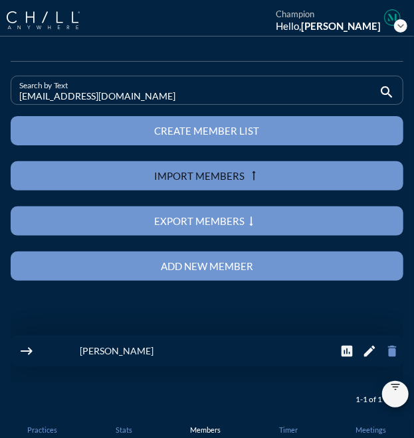
click at [384, 350] on icon "delete" at bounding box center [391, 351] width 15 height 15
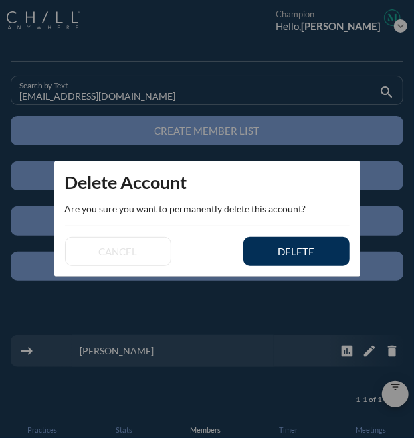
click at [299, 256] on div "delete" at bounding box center [296, 252] width 60 height 12
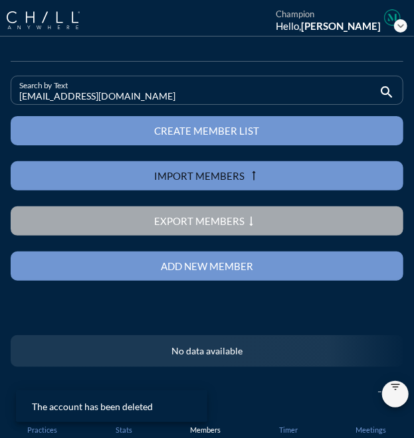
click at [41, 93] on input "[EMAIL_ADDRESS][DOMAIN_NAME]" at bounding box center [197, 96] width 357 height 17
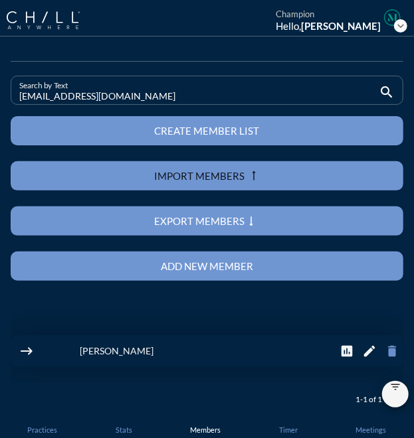
click at [384, 351] on icon "delete" at bounding box center [391, 351] width 15 height 15
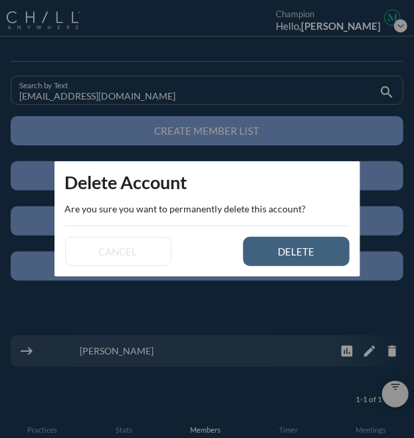
click at [321, 258] on button "delete" at bounding box center [296, 251] width 106 height 29
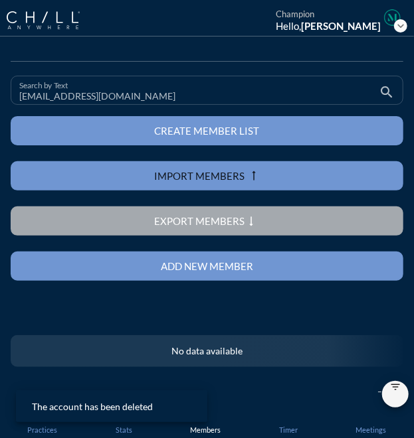
click at [74, 98] on input "[EMAIL_ADDRESS][DOMAIN_NAME]" at bounding box center [197, 96] width 357 height 17
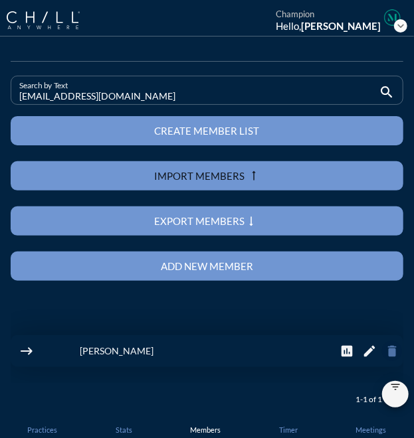
click at [384, 353] on icon "delete" at bounding box center [391, 351] width 15 height 15
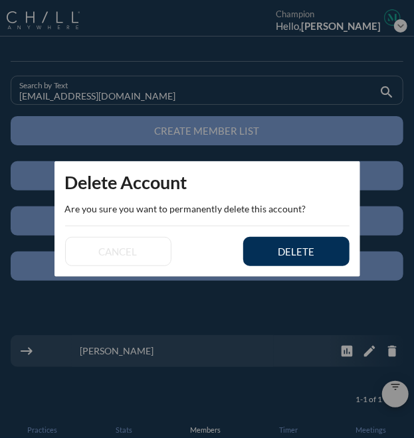
click at [309, 242] on button "delete" at bounding box center [296, 251] width 106 height 29
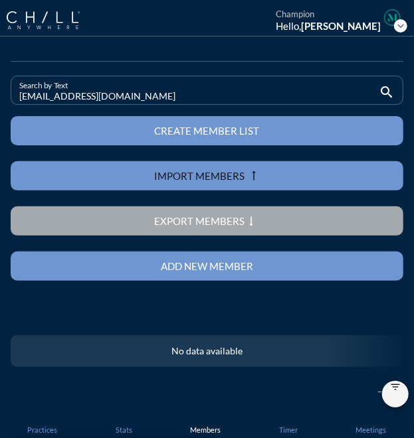
click at [40, 95] on input "[EMAIL_ADDRESS][DOMAIN_NAME]" at bounding box center [197, 96] width 357 height 17
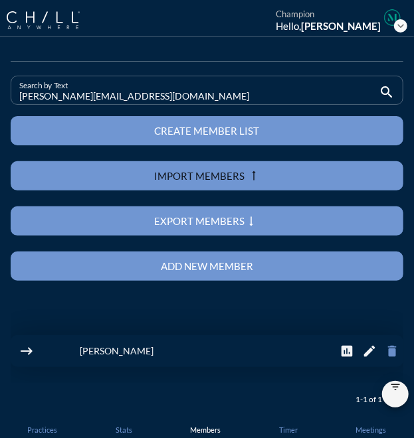
click at [384, 351] on icon "delete" at bounding box center [391, 351] width 15 height 15
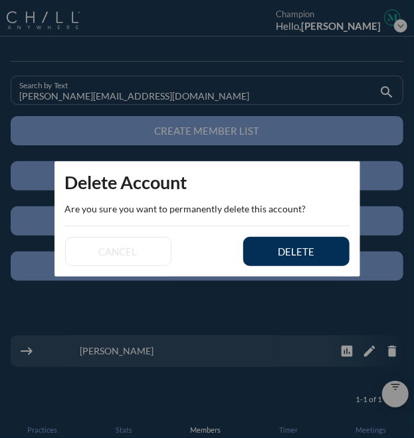
click at [328, 251] on button "delete" at bounding box center [296, 251] width 106 height 29
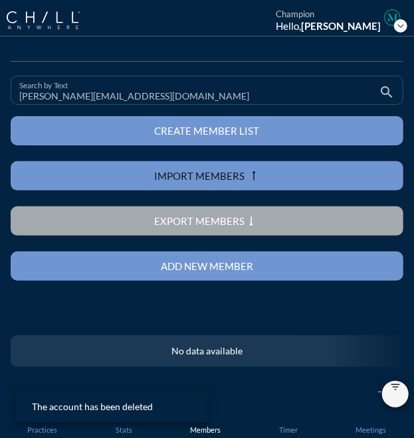
click at [54, 96] on input "[PERSON_NAME][EMAIL_ADDRESS][DOMAIN_NAME]" at bounding box center [197, 96] width 357 height 17
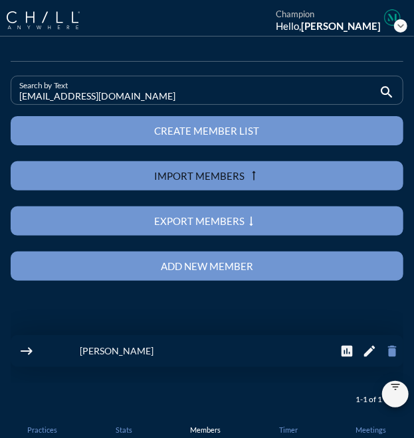
click at [384, 349] on icon "delete" at bounding box center [391, 351] width 15 height 15
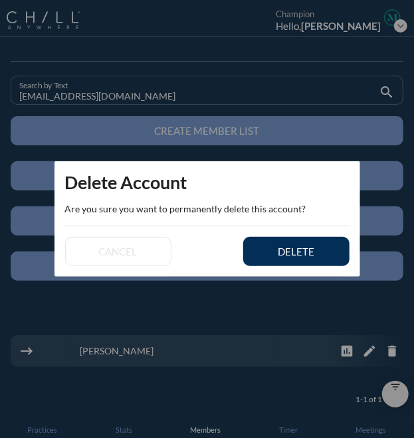
click at [320, 256] on div "delete" at bounding box center [296, 252] width 60 height 12
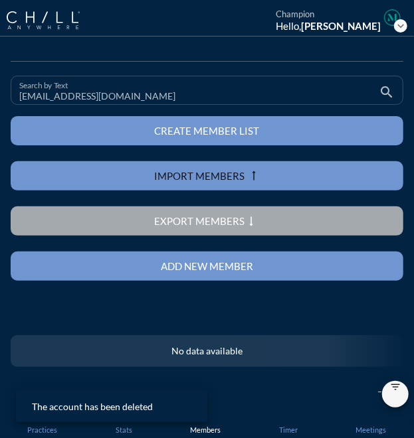
click at [64, 93] on input "[EMAIL_ADDRESS][DOMAIN_NAME]" at bounding box center [197, 96] width 357 height 17
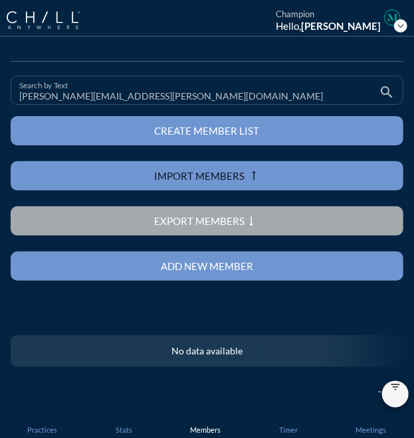
click at [84, 91] on input "[PERSON_NAME][EMAIL_ADDRESS][PERSON_NAME][DOMAIN_NAME]" at bounding box center [197, 96] width 357 height 17
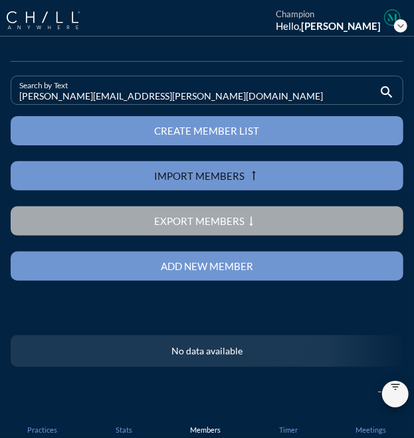
click at [84, 91] on input "[PERSON_NAME][EMAIL_ADDRESS][PERSON_NAME][DOMAIN_NAME]" at bounding box center [197, 96] width 357 height 17
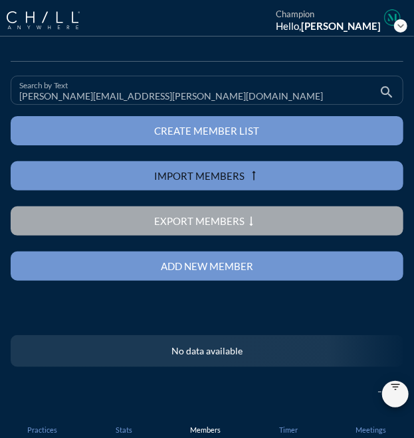
click at [113, 92] on input "[PERSON_NAME][EMAIL_ADDRESS][PERSON_NAME][DOMAIN_NAME]" at bounding box center [197, 96] width 357 height 17
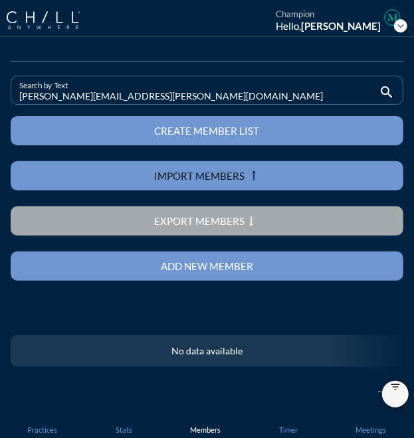
click at [113, 92] on input "[PERSON_NAME][EMAIL_ADDRESS][PERSON_NAME][DOMAIN_NAME]" at bounding box center [197, 96] width 357 height 17
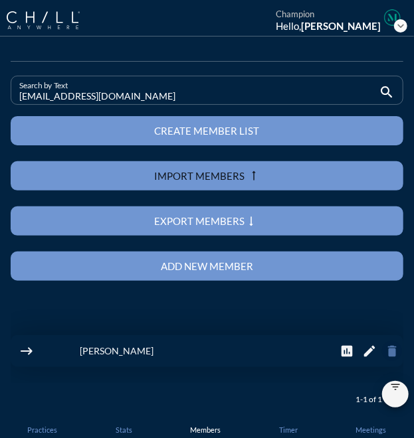
click at [384, 351] on icon "delete" at bounding box center [391, 351] width 15 height 15
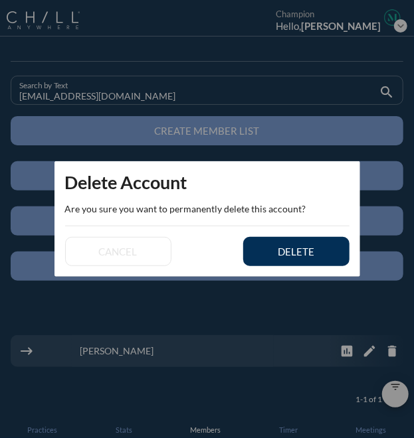
click at [306, 248] on div "delete" at bounding box center [296, 252] width 60 height 12
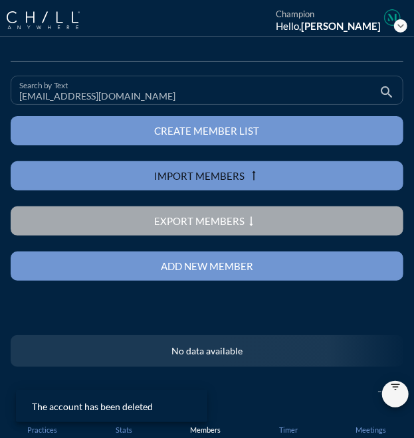
click at [60, 98] on input "[EMAIL_ADDRESS][DOMAIN_NAME]" at bounding box center [197, 96] width 357 height 17
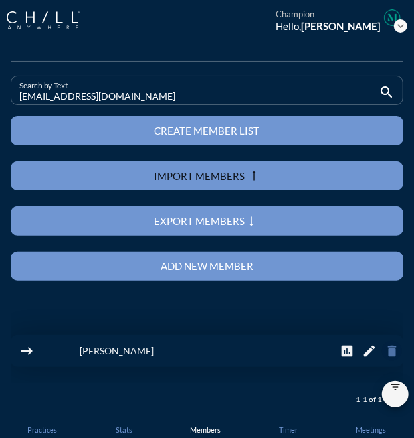
click at [384, 350] on icon "delete" at bounding box center [391, 351] width 15 height 15
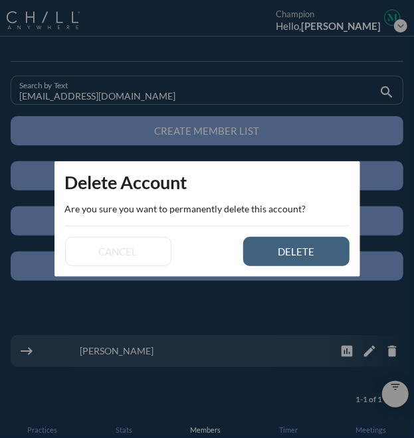
click at [324, 256] on div "delete" at bounding box center [296, 252] width 60 height 12
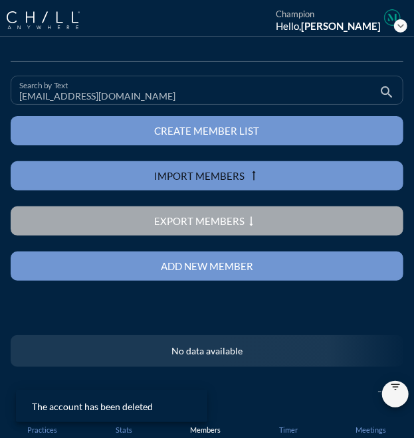
click at [39, 94] on input "[EMAIL_ADDRESS][DOMAIN_NAME]" at bounding box center [197, 96] width 357 height 17
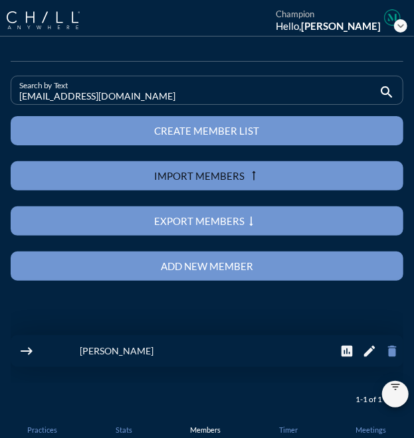
type input "[EMAIL_ADDRESS][DOMAIN_NAME]"
click at [384, 351] on icon "delete" at bounding box center [391, 351] width 15 height 15
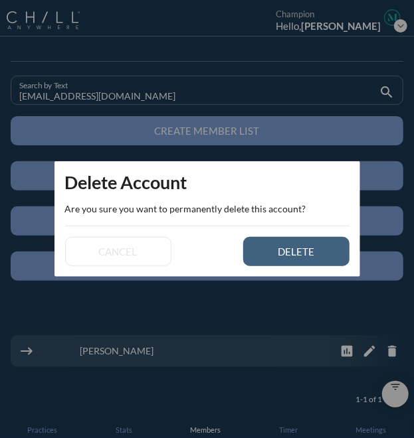
click at [301, 256] on div "delete" at bounding box center [296, 252] width 60 height 12
